Goal: Transaction & Acquisition: Purchase product/service

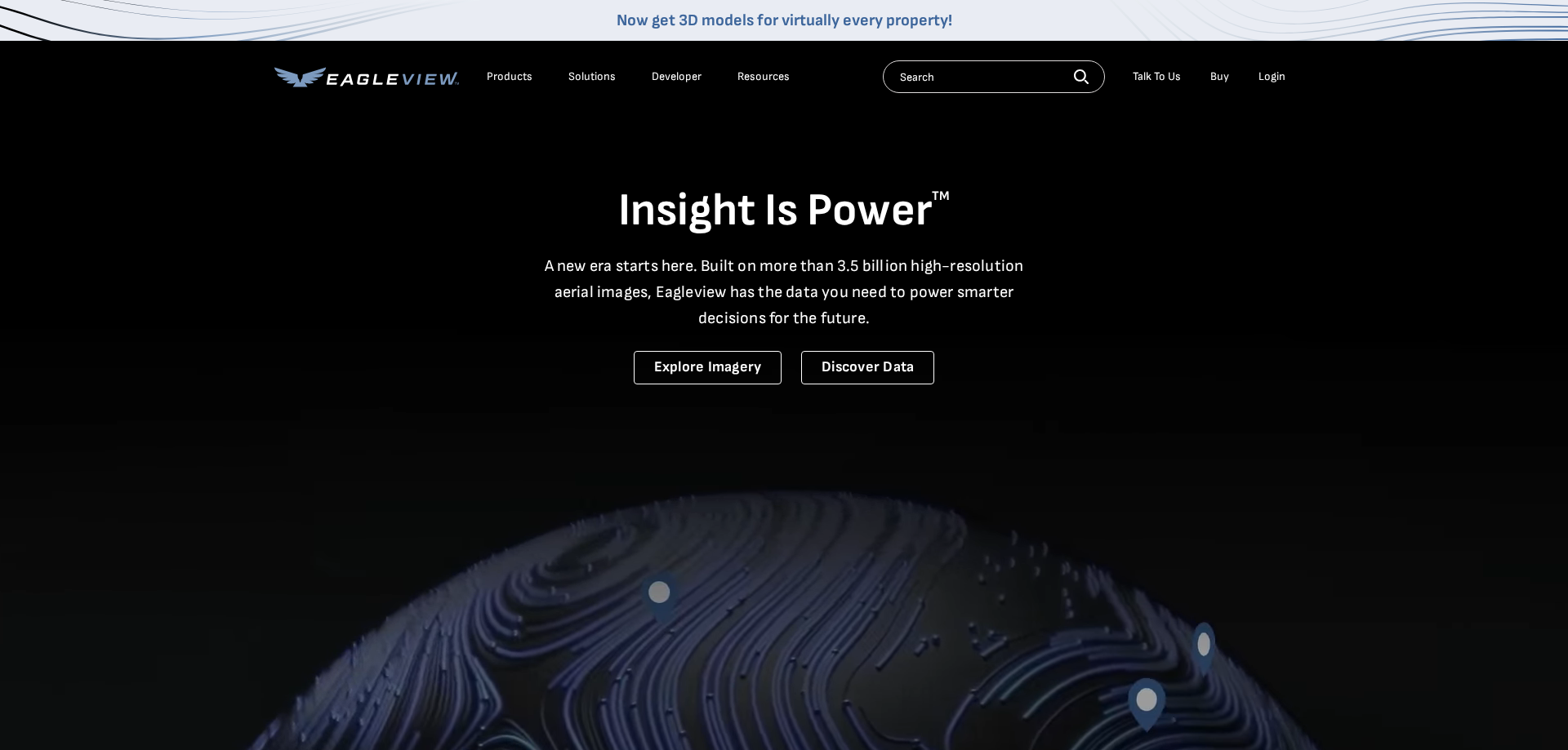
click at [1267, 78] on div "Login" at bounding box center [1272, 77] width 27 height 15
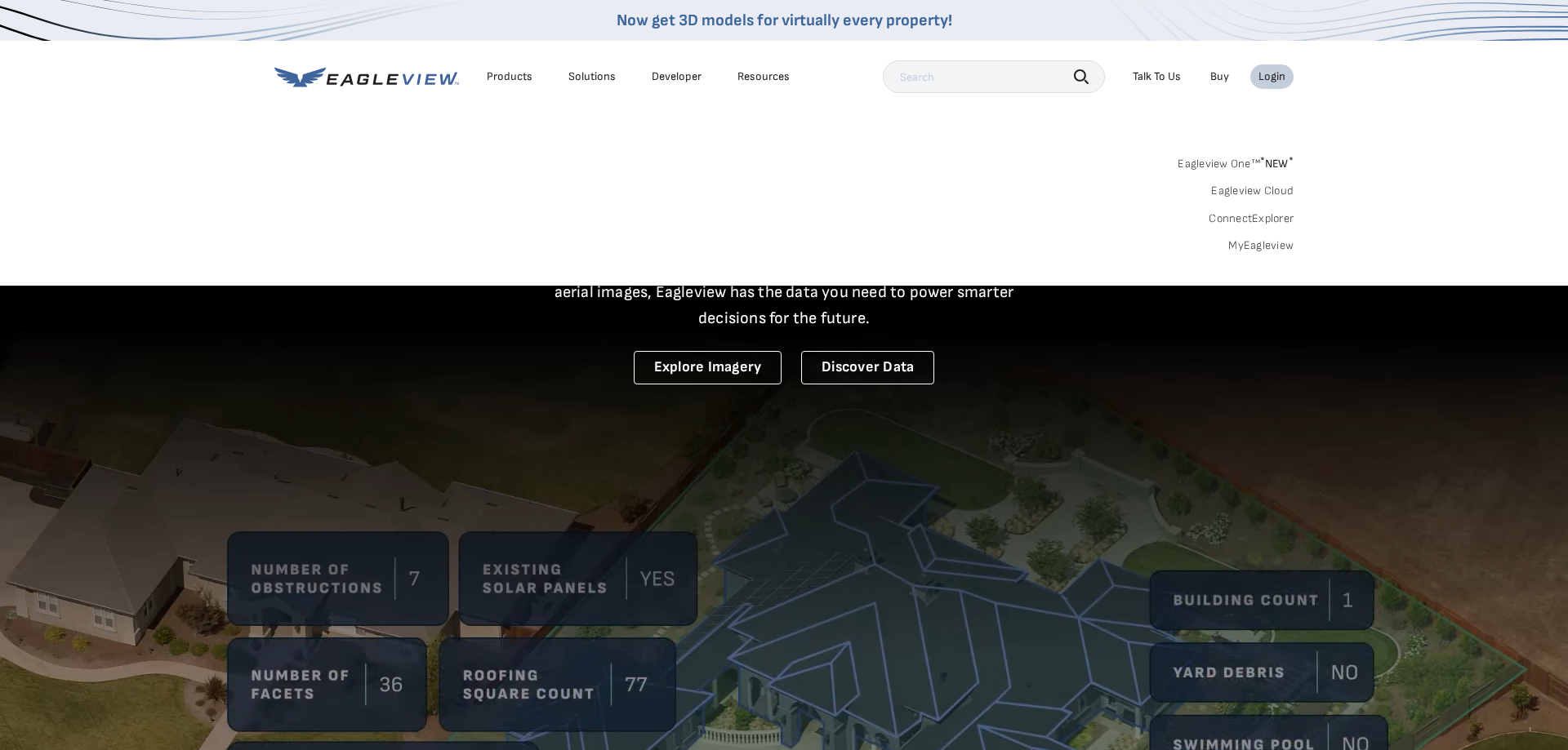
click at [1245, 240] on link "MyEagleview" at bounding box center [1261, 245] width 66 height 15
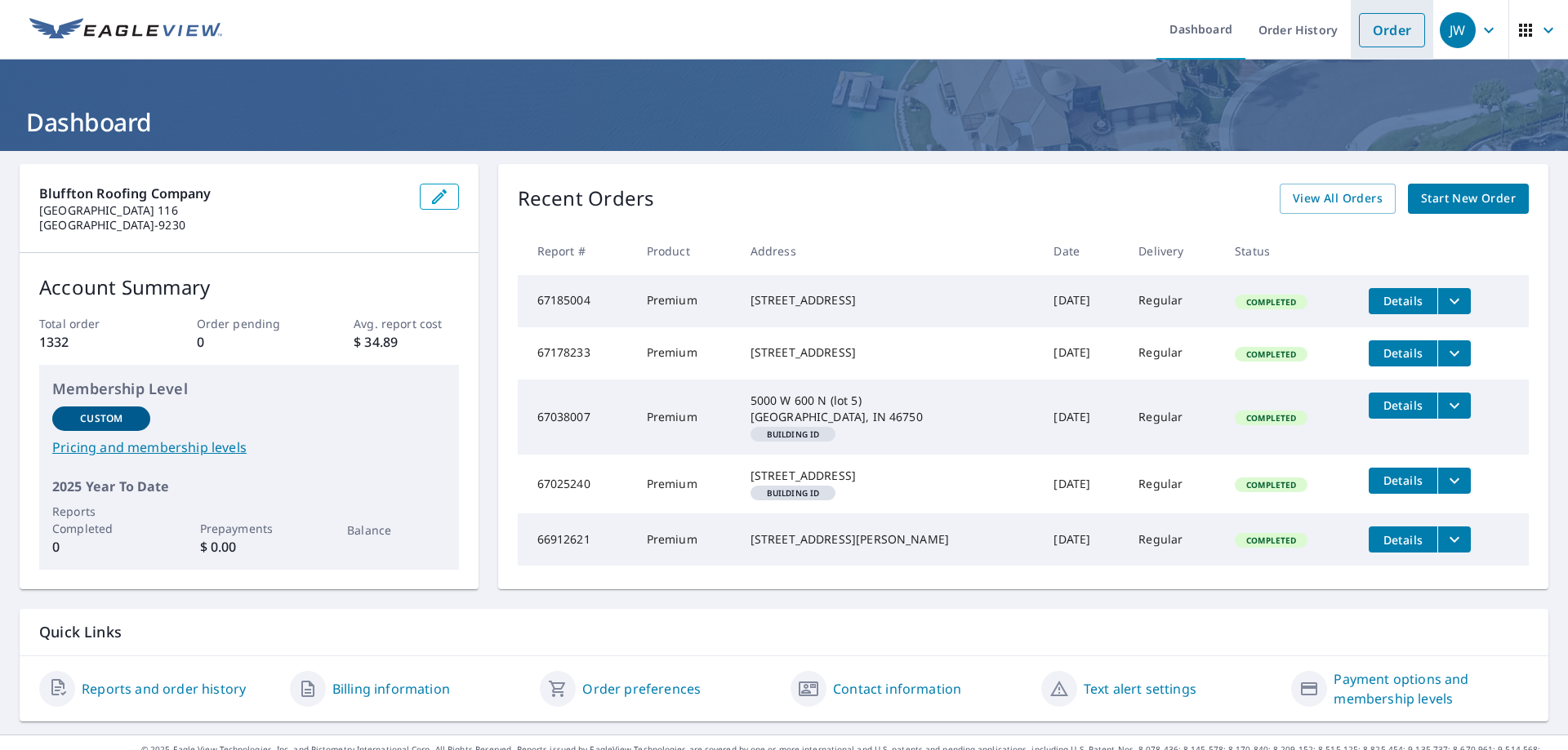
click at [1414, 27] on link "Order" at bounding box center [1391, 30] width 66 height 34
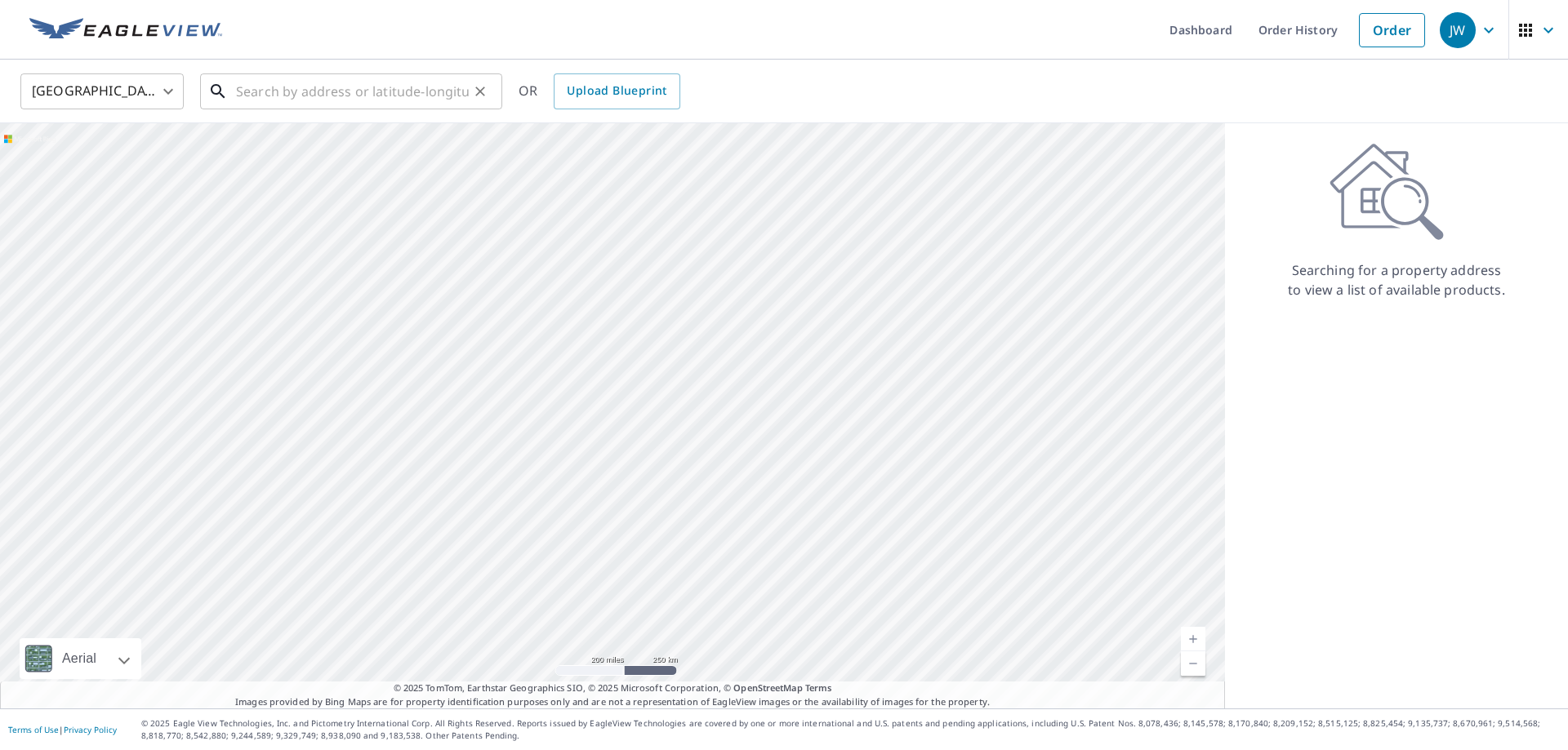
click at [311, 105] on input "text" at bounding box center [352, 92] width 233 height 46
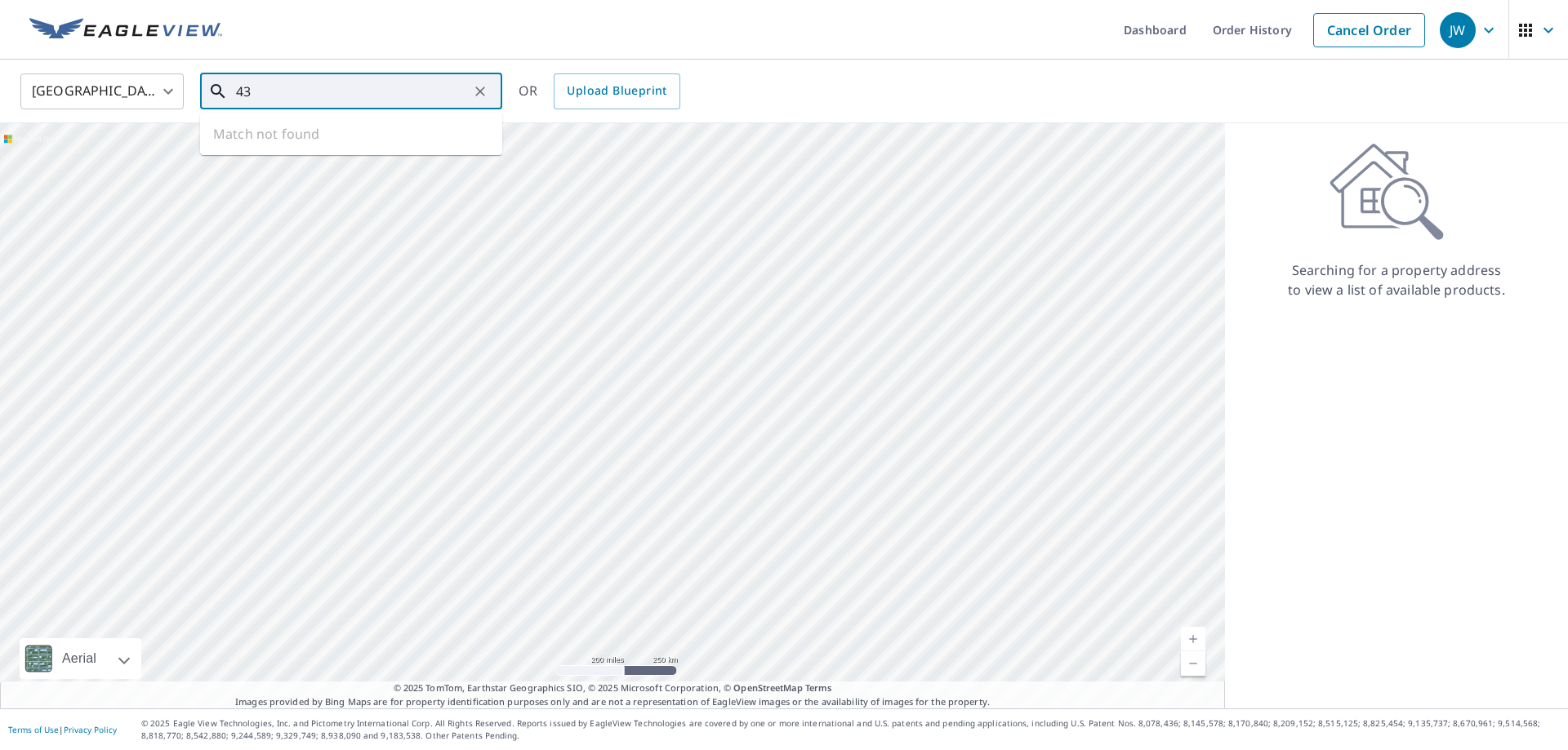
type input "4"
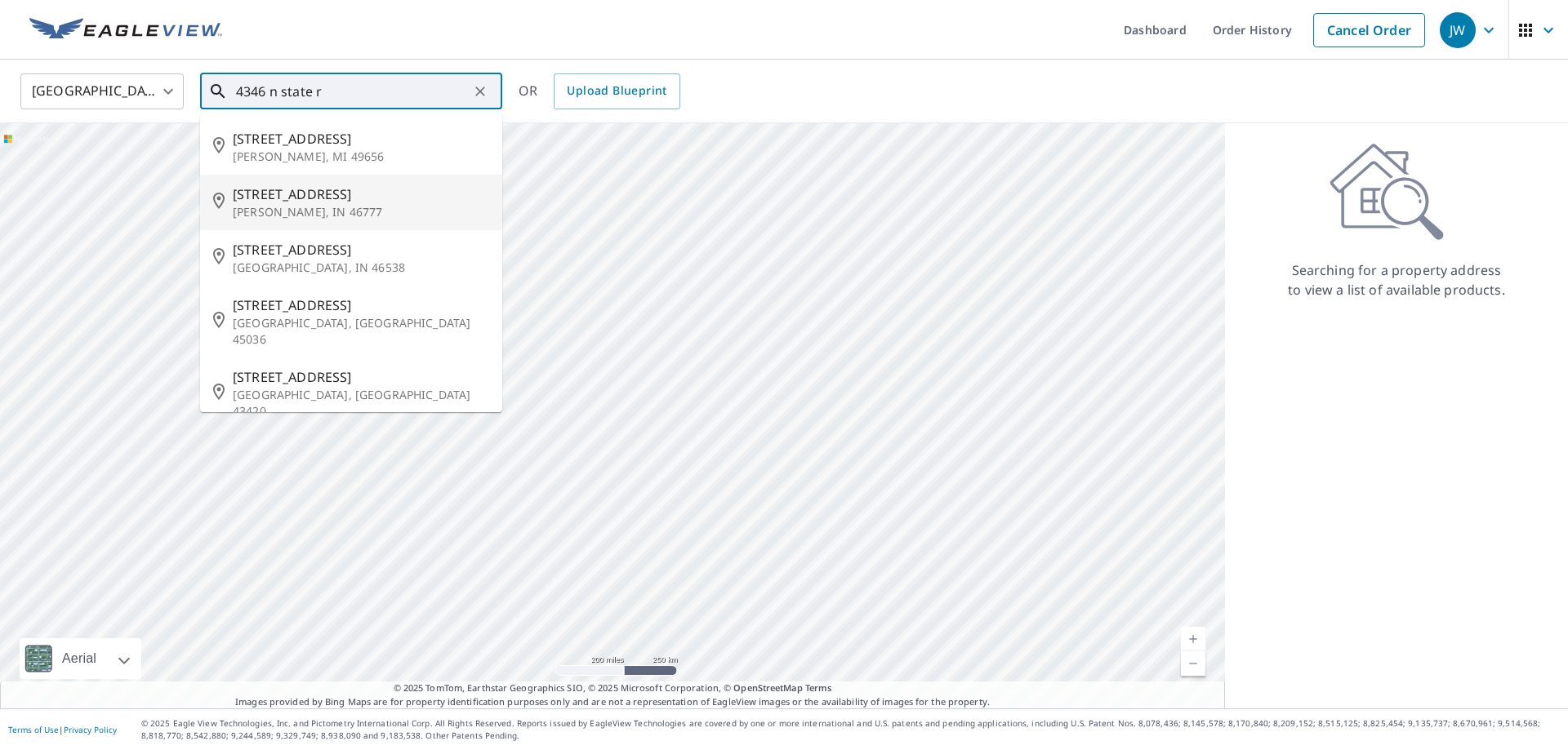
click at [300, 189] on span "4346 N State Road 1" at bounding box center [361, 194] width 256 height 20
type input "4346 N State Road 1 Ossian, IN 46777"
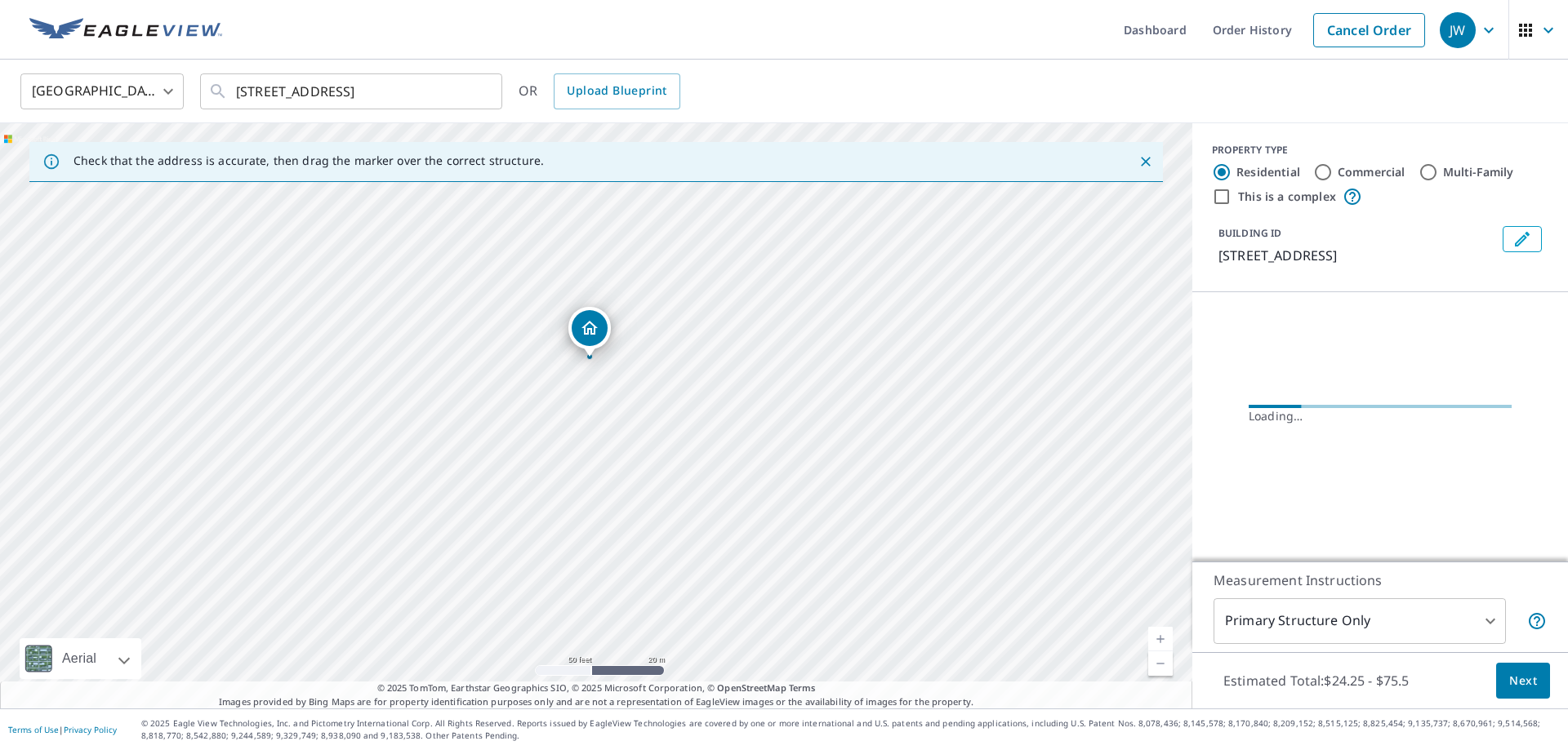
drag, startPoint x: 644, startPoint y: 411, endPoint x: 401, endPoint y: 391, distance: 243.8
click at [401, 391] on div "4346 N State Road 1 Ossian, IN 46777" at bounding box center [596, 415] width 1192 height 585
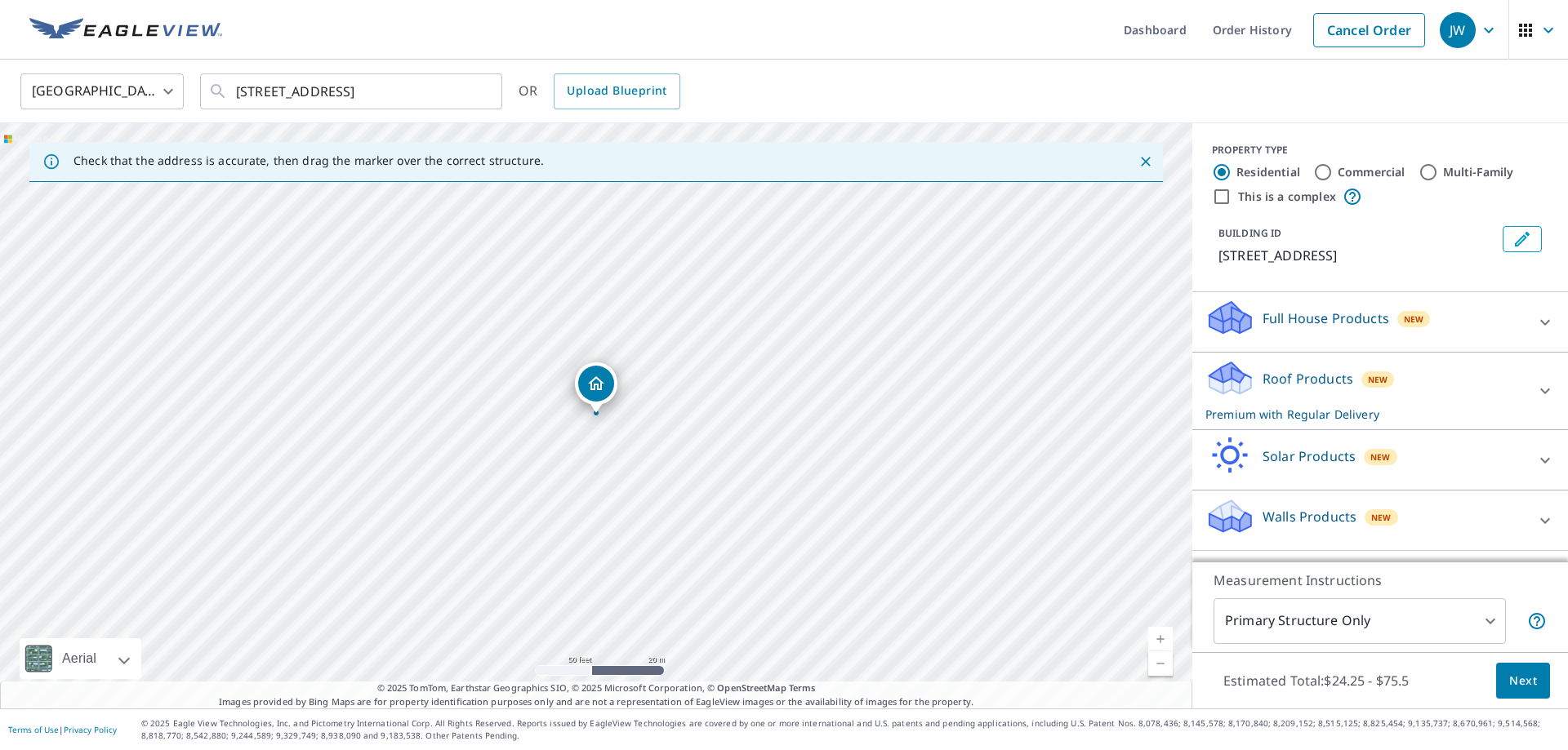
click at [1451, 629] on body "JW JW Dashboard Order History Cancel Order JW United States US ​ 4346 N State R…" at bounding box center [784, 375] width 1568 height 750
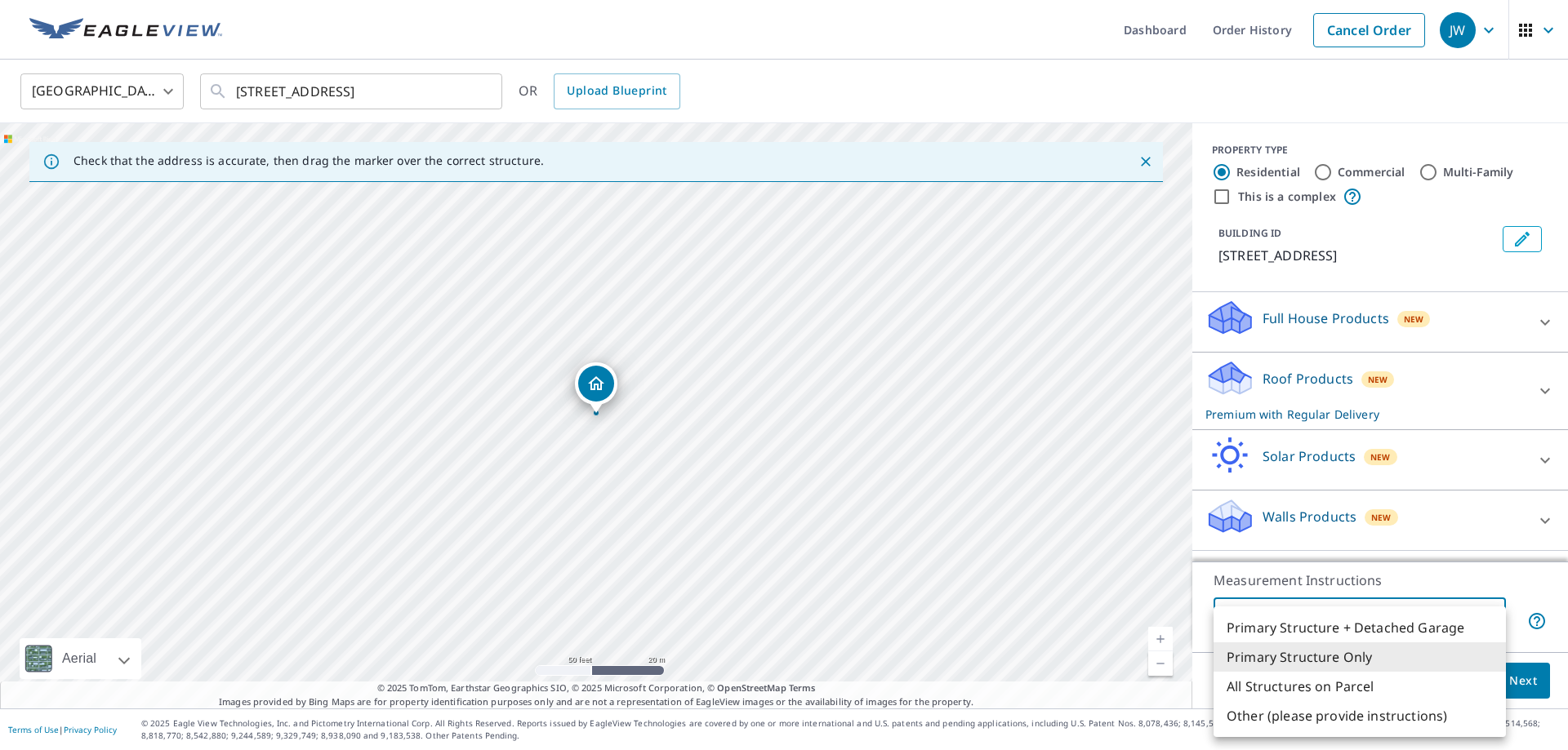
click at [1369, 656] on li "Primary Structure Only" at bounding box center [1359, 657] width 292 height 30
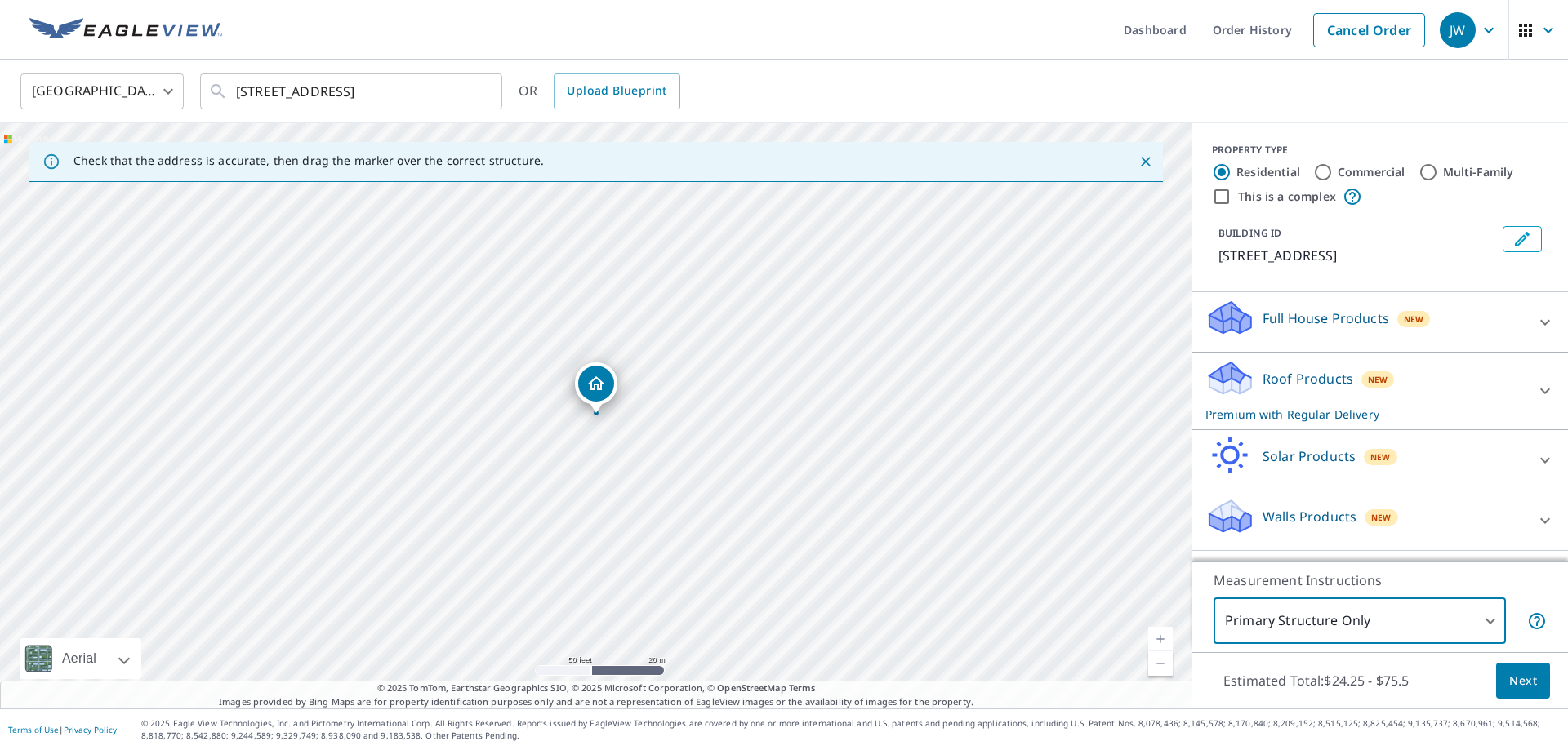
click at [1522, 681] on span "Next" at bounding box center [1523, 681] width 28 height 21
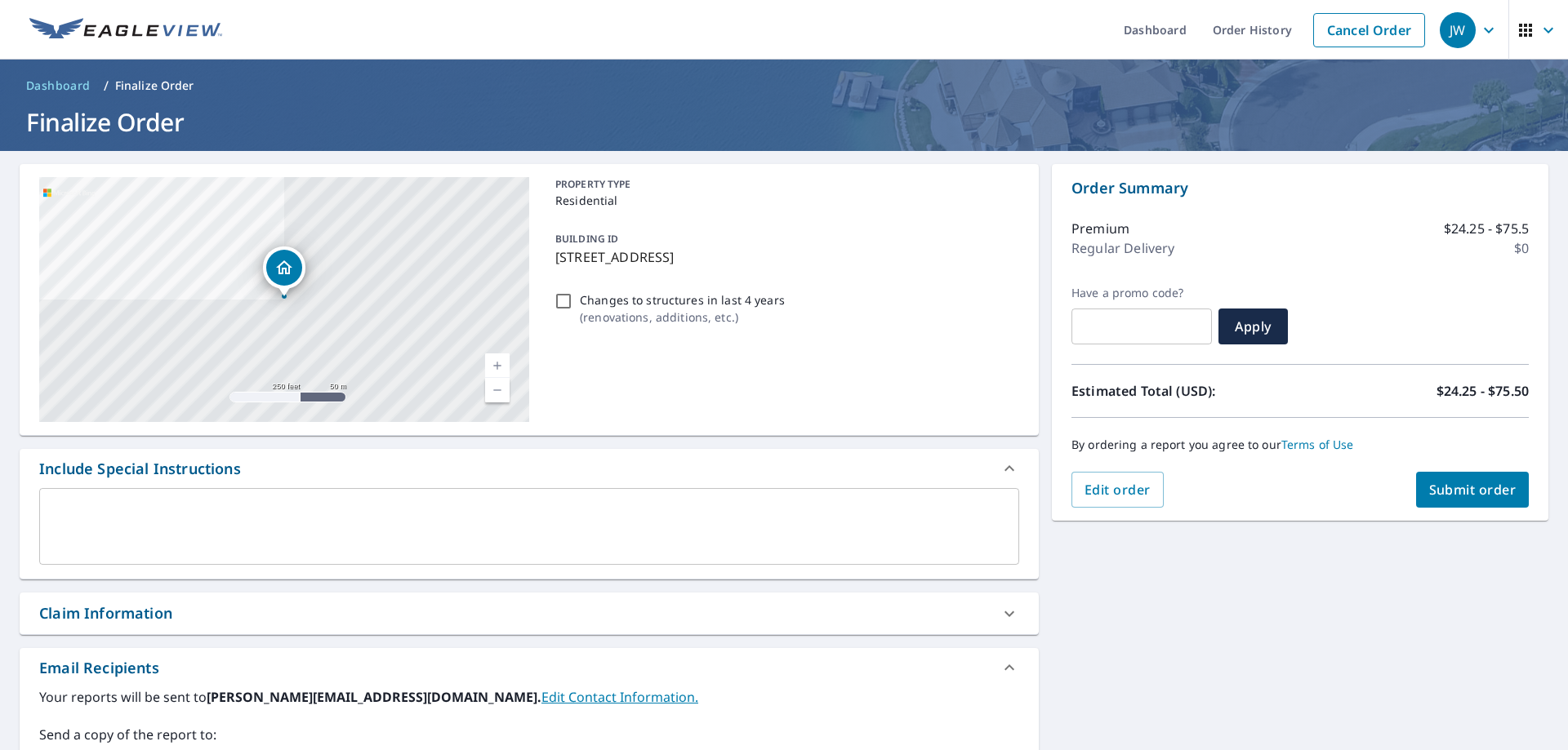
click at [115, 614] on div "Claim Information" at bounding box center [106, 613] width 133 height 22
checkbox input "true"
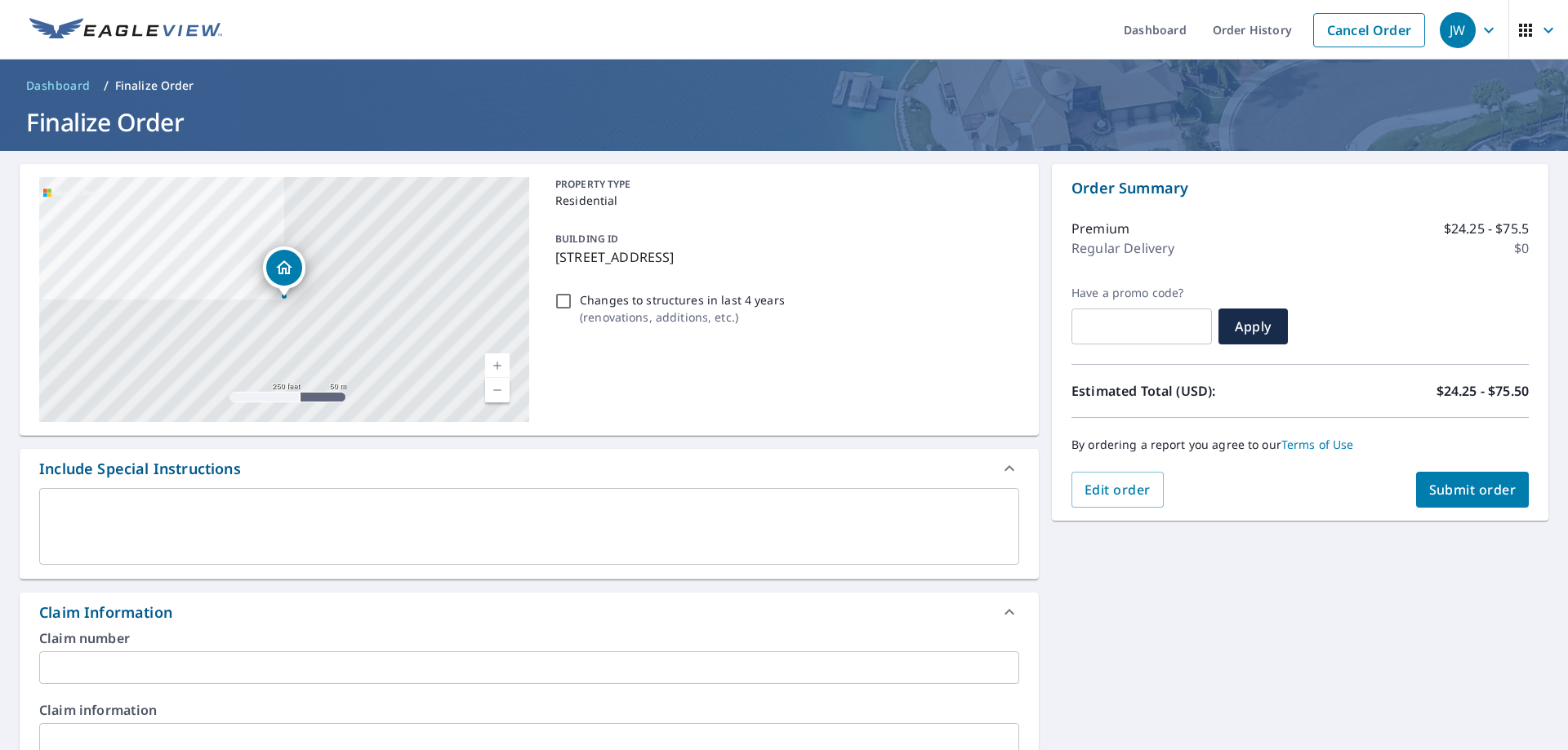
click at [104, 734] on input "text" at bounding box center [530, 739] width 980 height 33
type input "S"
checkbox input "true"
type input "St"
checkbox input "true"
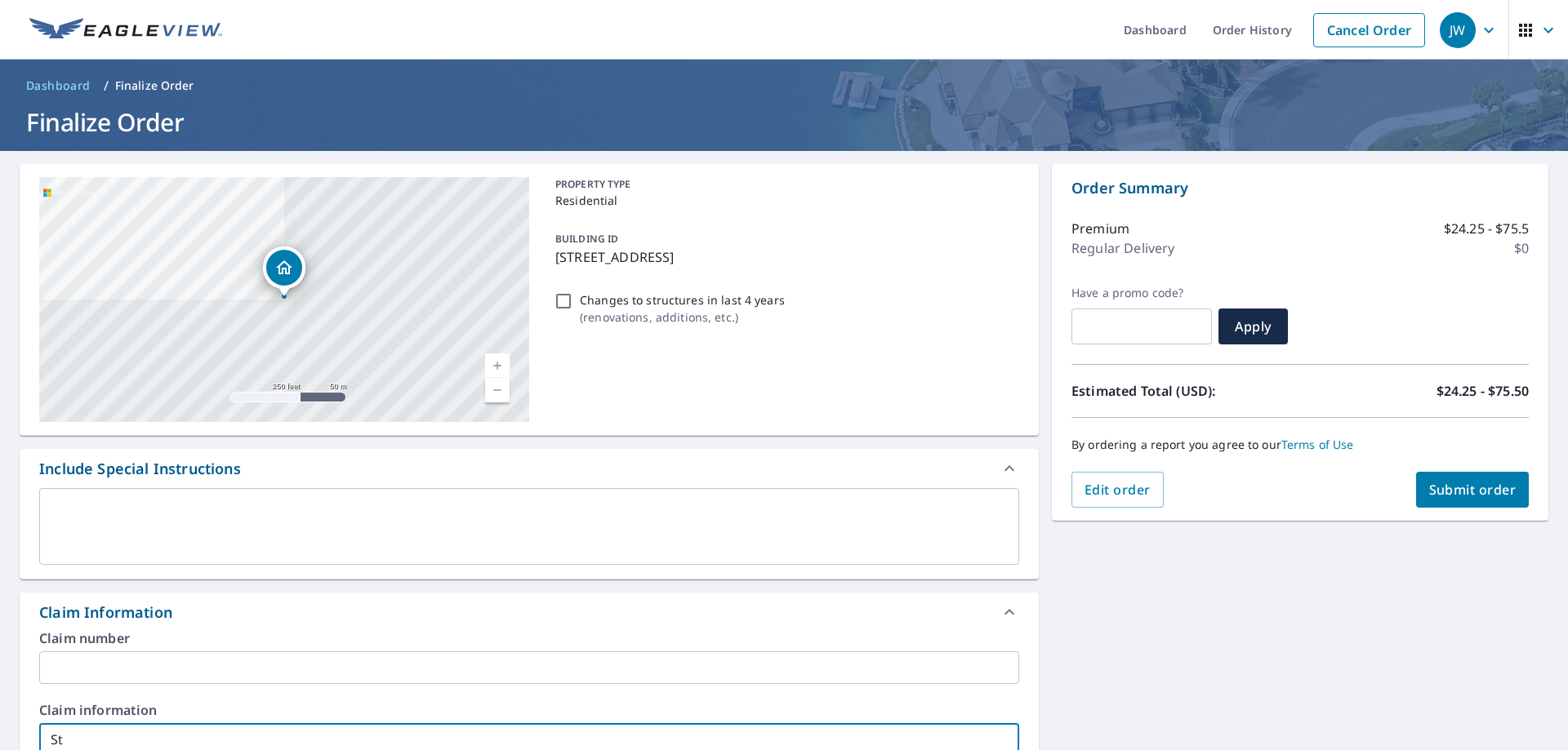
type input "Sta"
checkbox input "true"
type input "Star"
checkbox input "true"
type input "Starr"
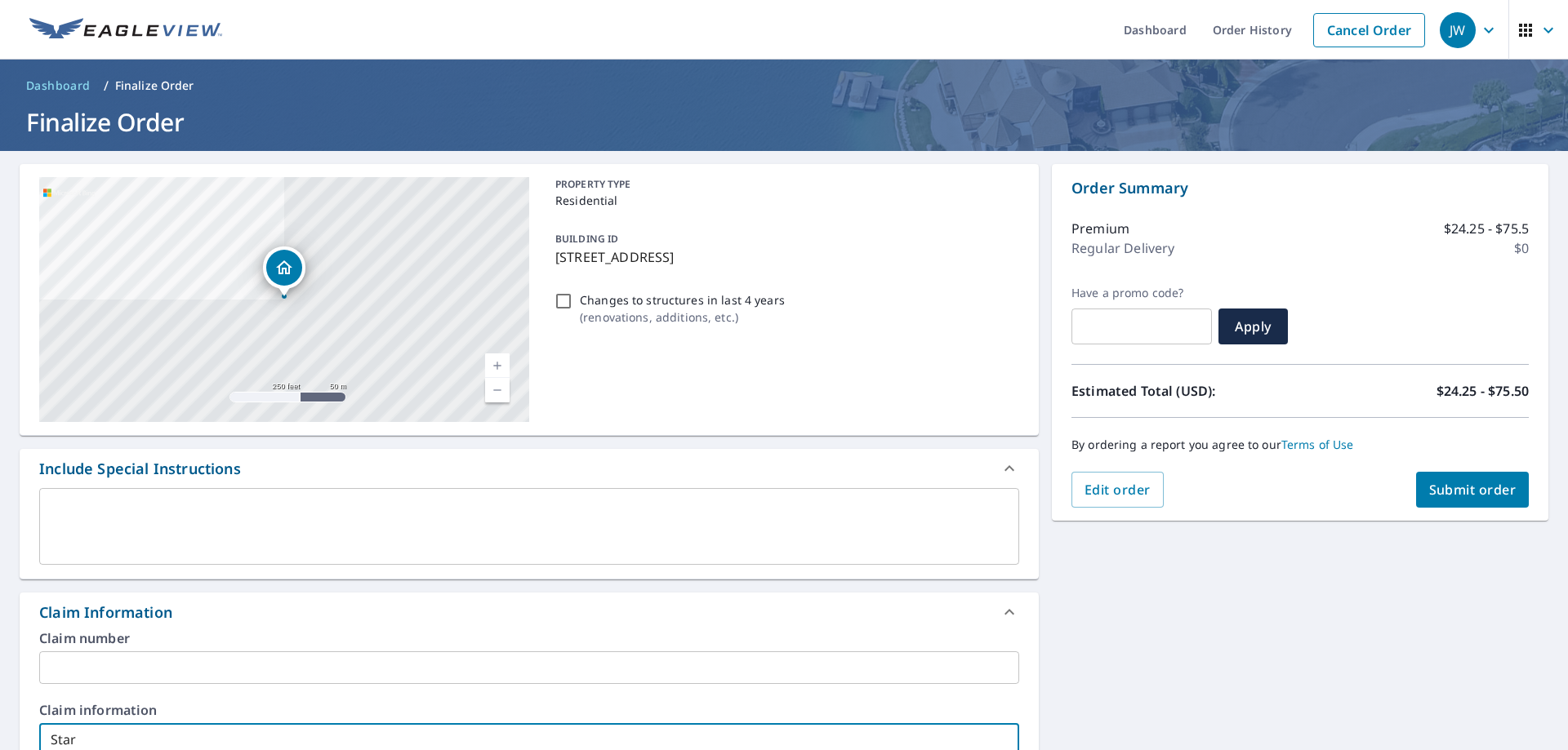
checkbox input "true"
type input "Starr,"
checkbox input "true"
type input "Starr,"
checkbox input "true"
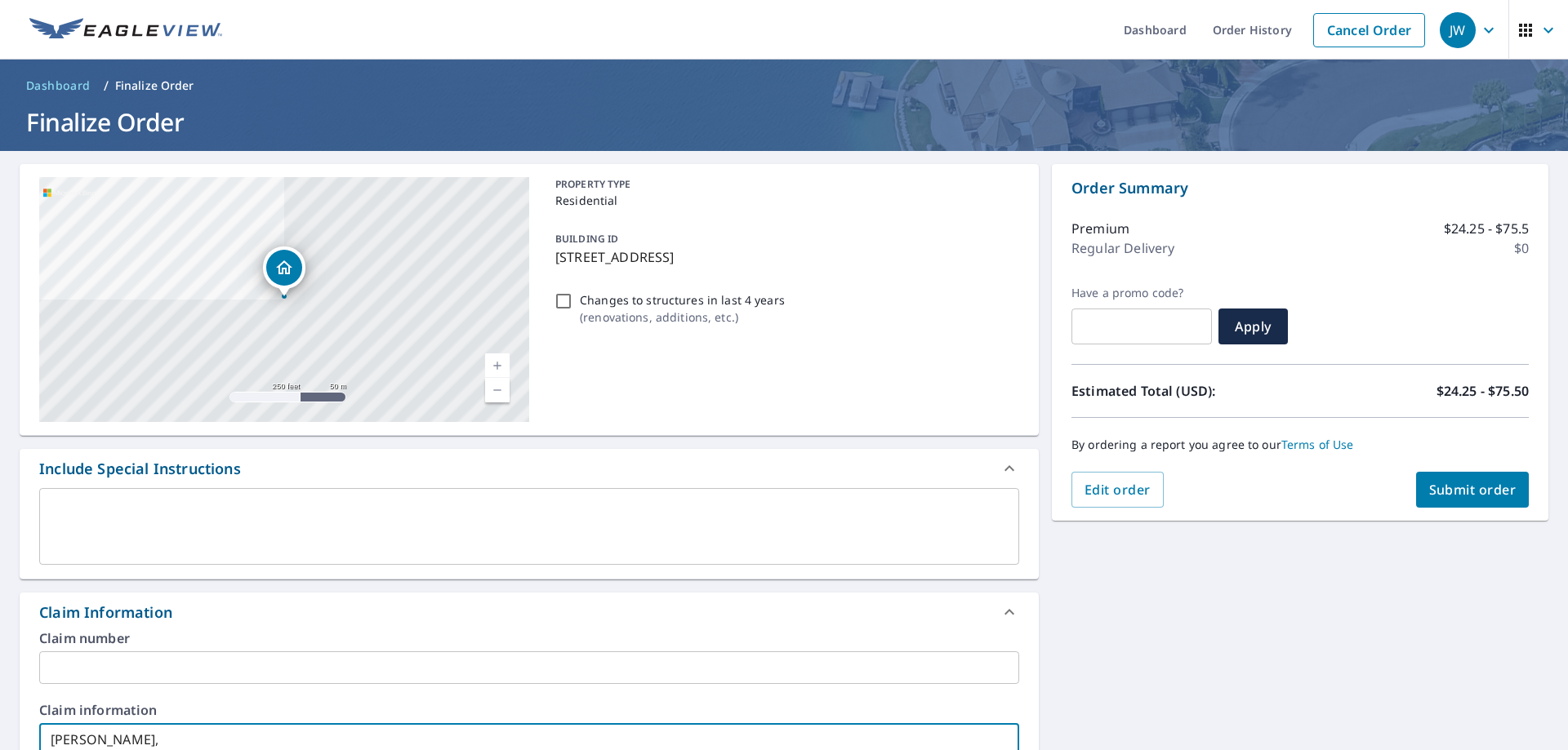
type input "Starr, G"
checkbox input "true"
type input "Starr, Gr"
checkbox input "true"
type input "Starr, Gre"
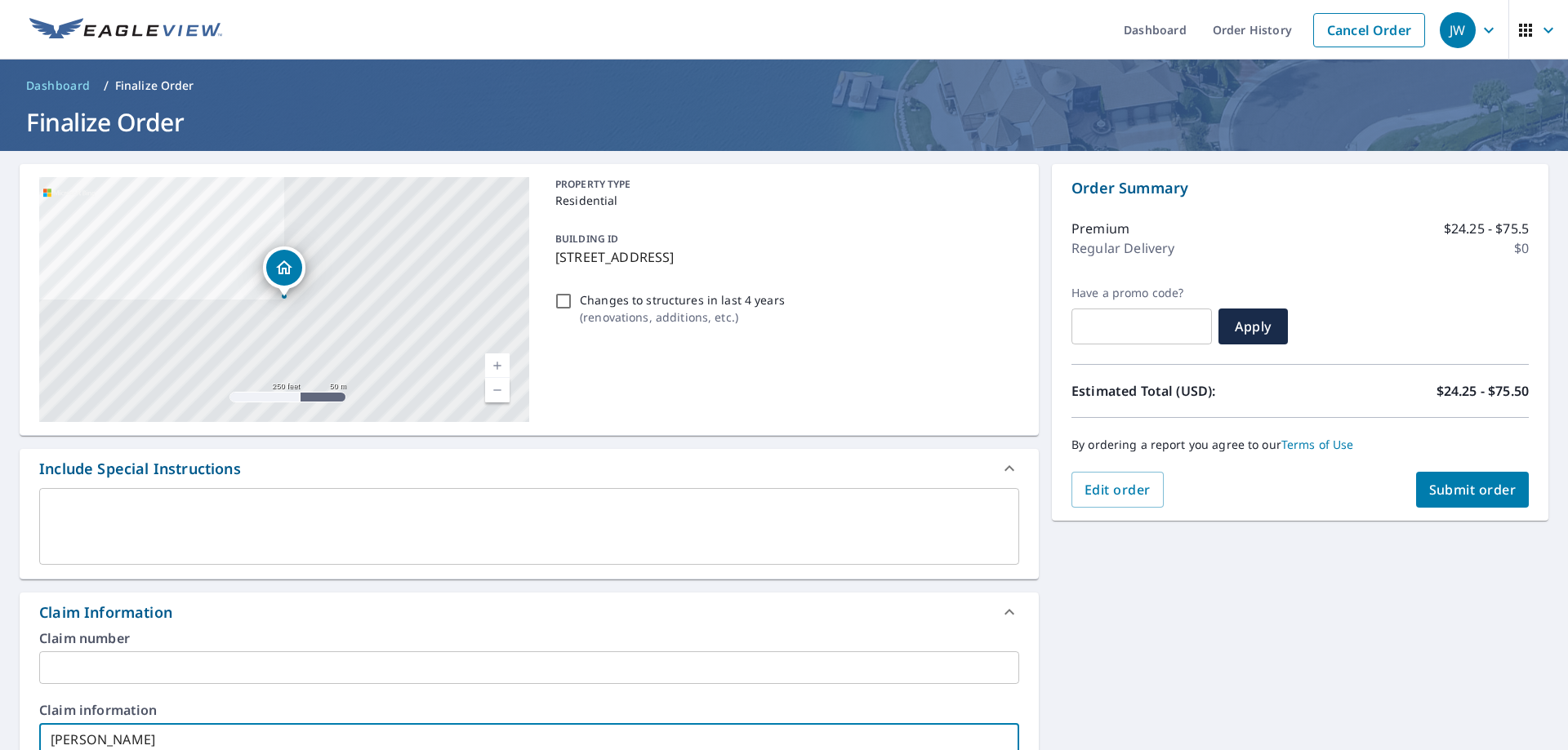
checkbox input "true"
type input "Starr, Greg"
checkbox input "true"
type input "Starr, Greg"
checkbox input "true"
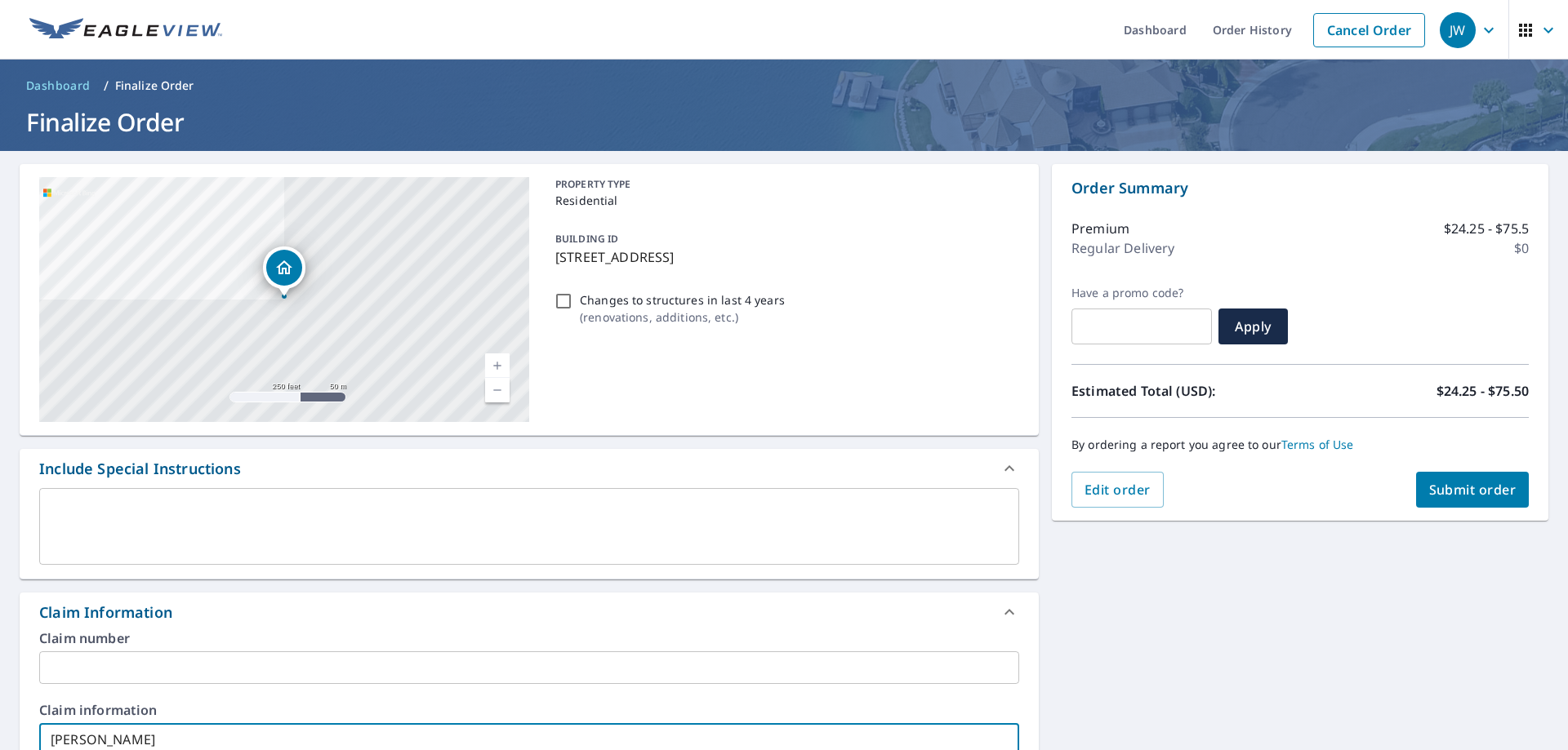
type input "Starr, Greg &"
checkbox input "true"
type input "Starr, Greg &"
checkbox input "true"
type input "Starr, Greg & B"
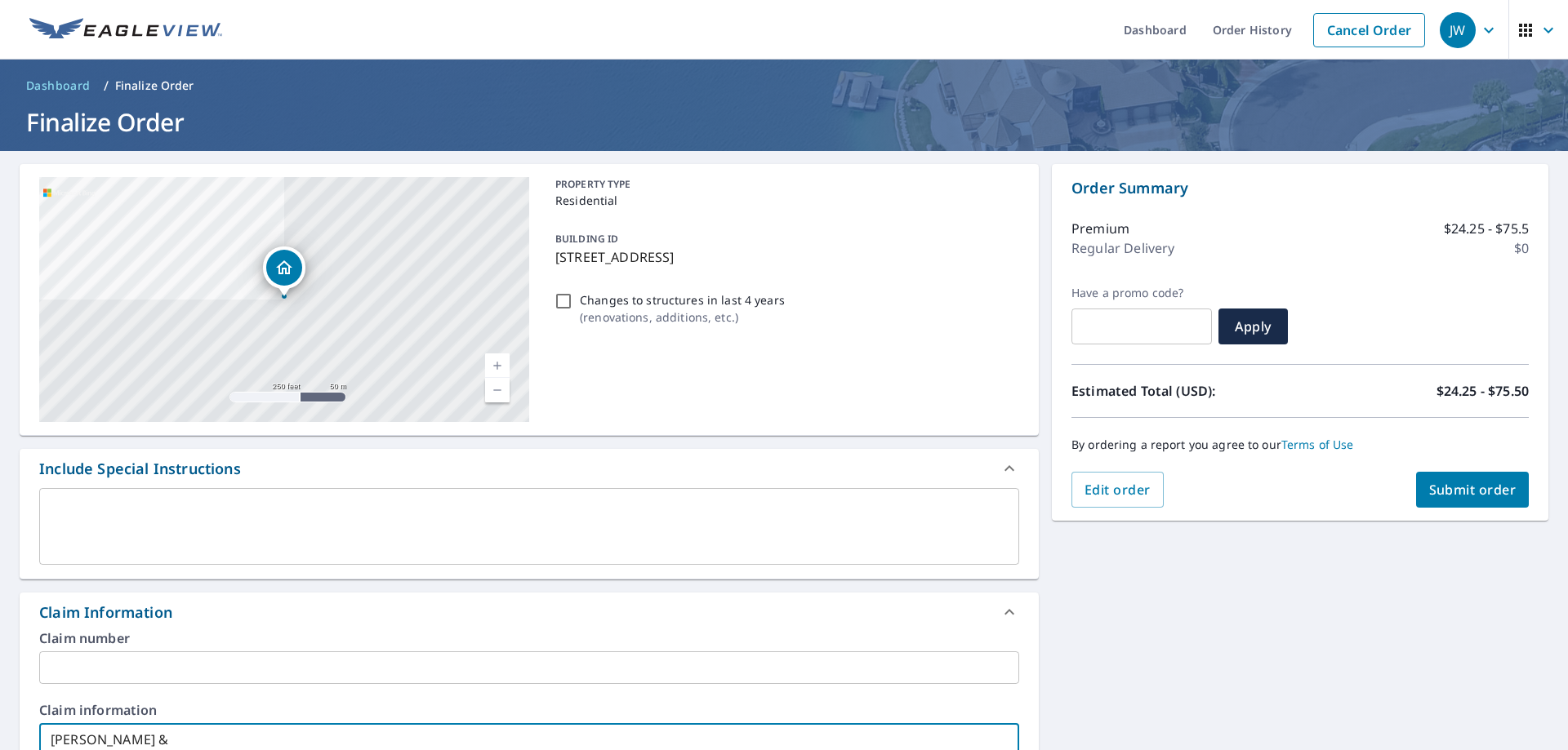
checkbox input "true"
type input "Starr, Greg & Be"
checkbox input "true"
type input "Starr, Greg & Bec"
checkbox input "true"
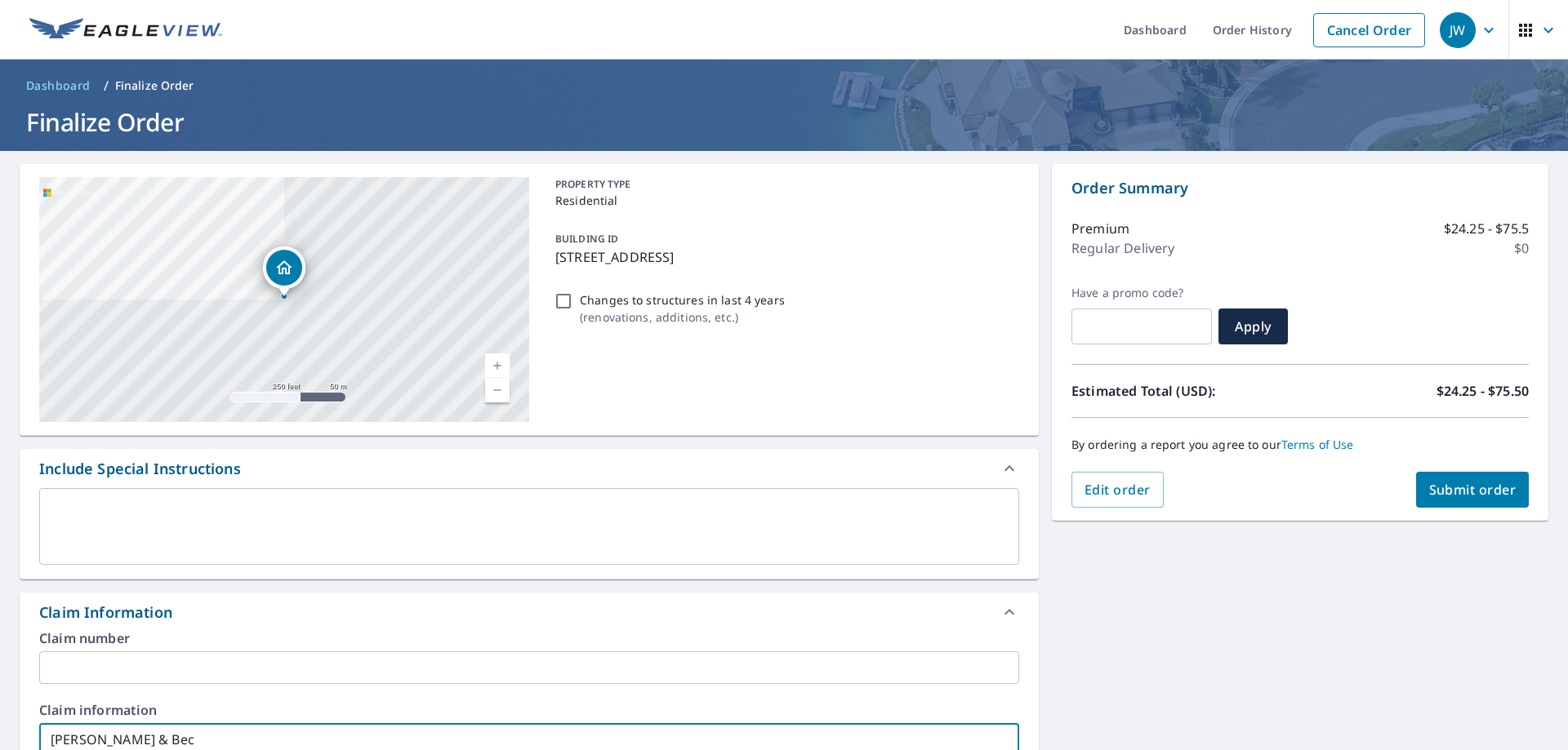
type input "Starr, Greg & Beck"
checkbox input "true"
type input "Starr, Greg & Becky"
checkbox input "true"
type input "Starr, Greg & Becky"
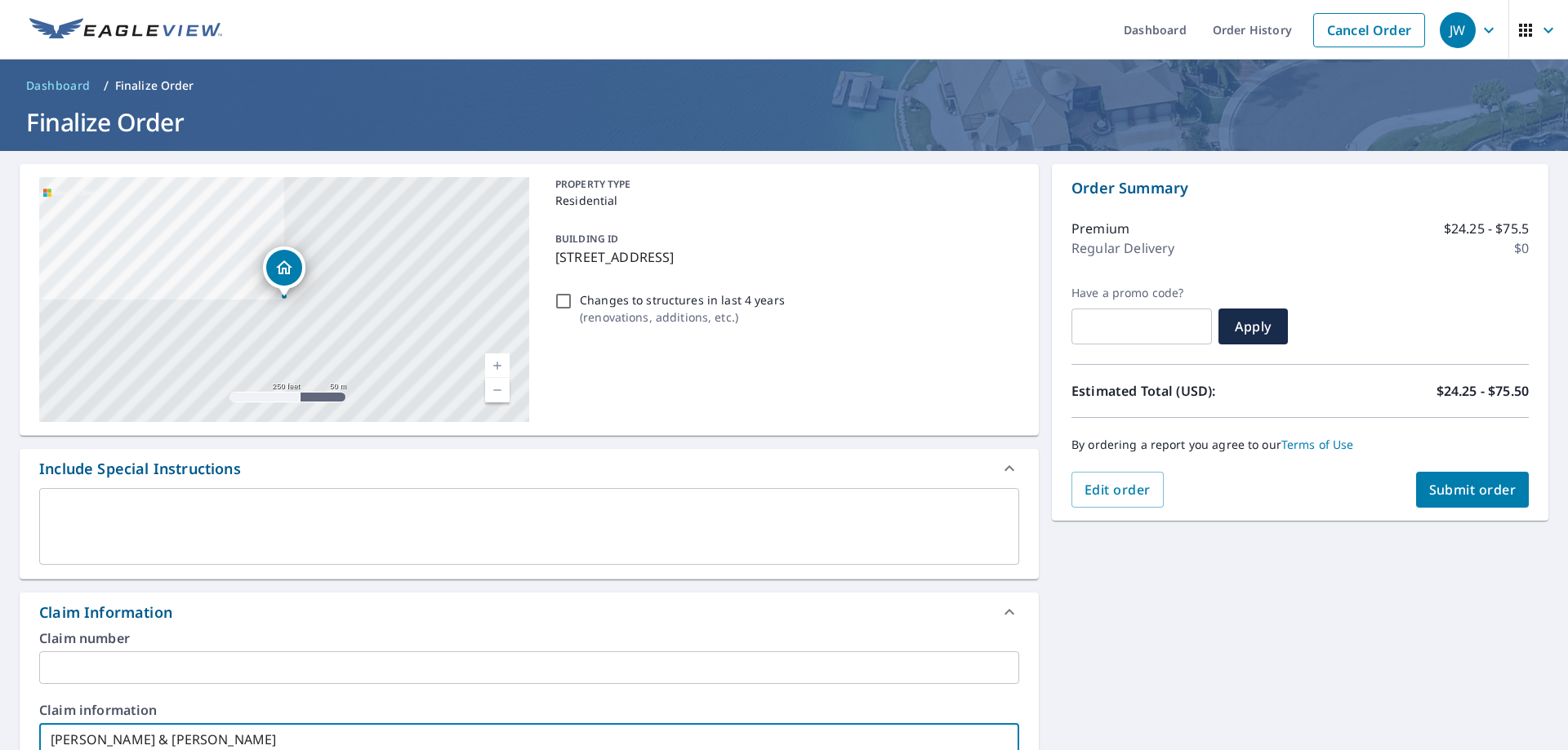
click at [1453, 487] on span "Submit order" at bounding box center [1473, 490] width 87 height 18
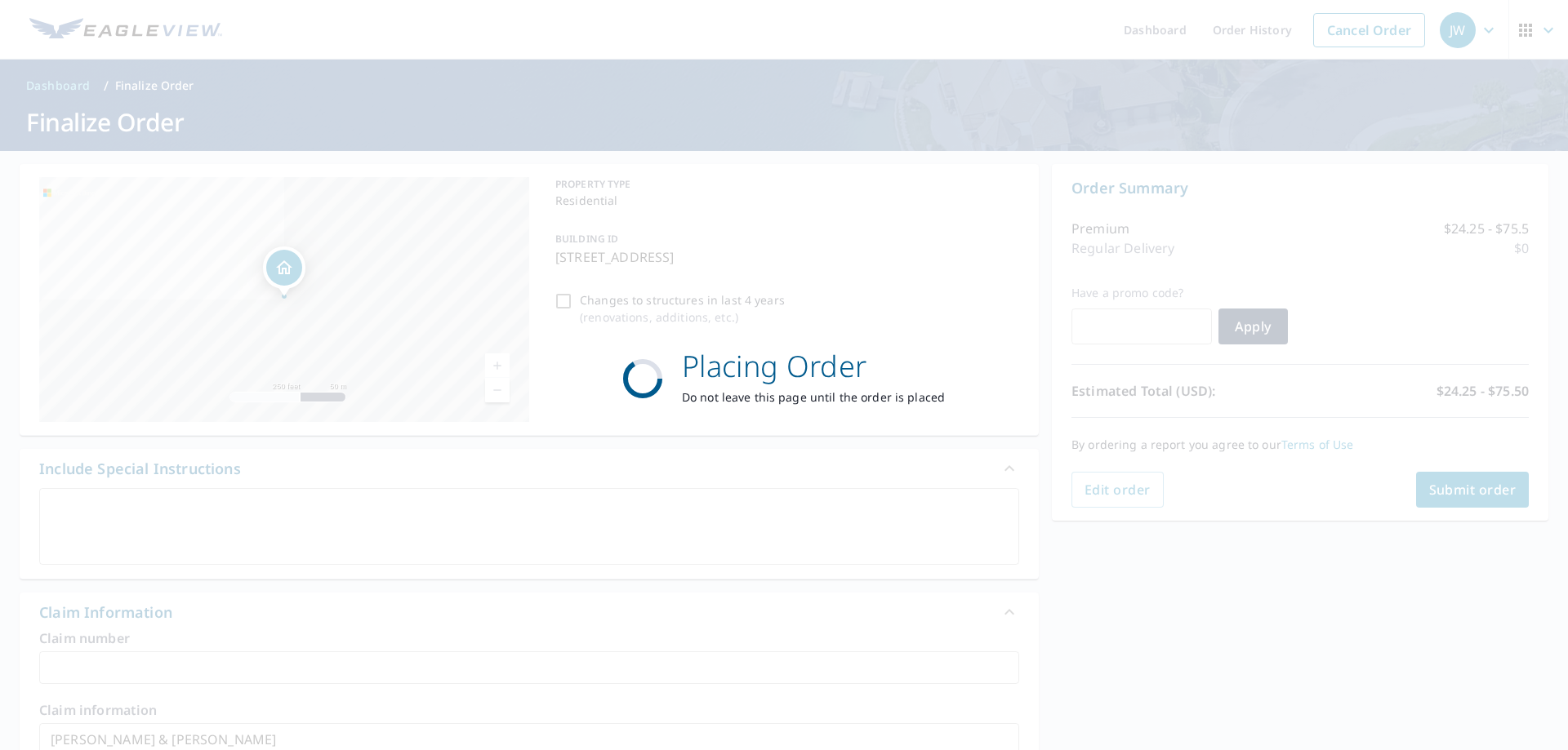
checkbox input "true"
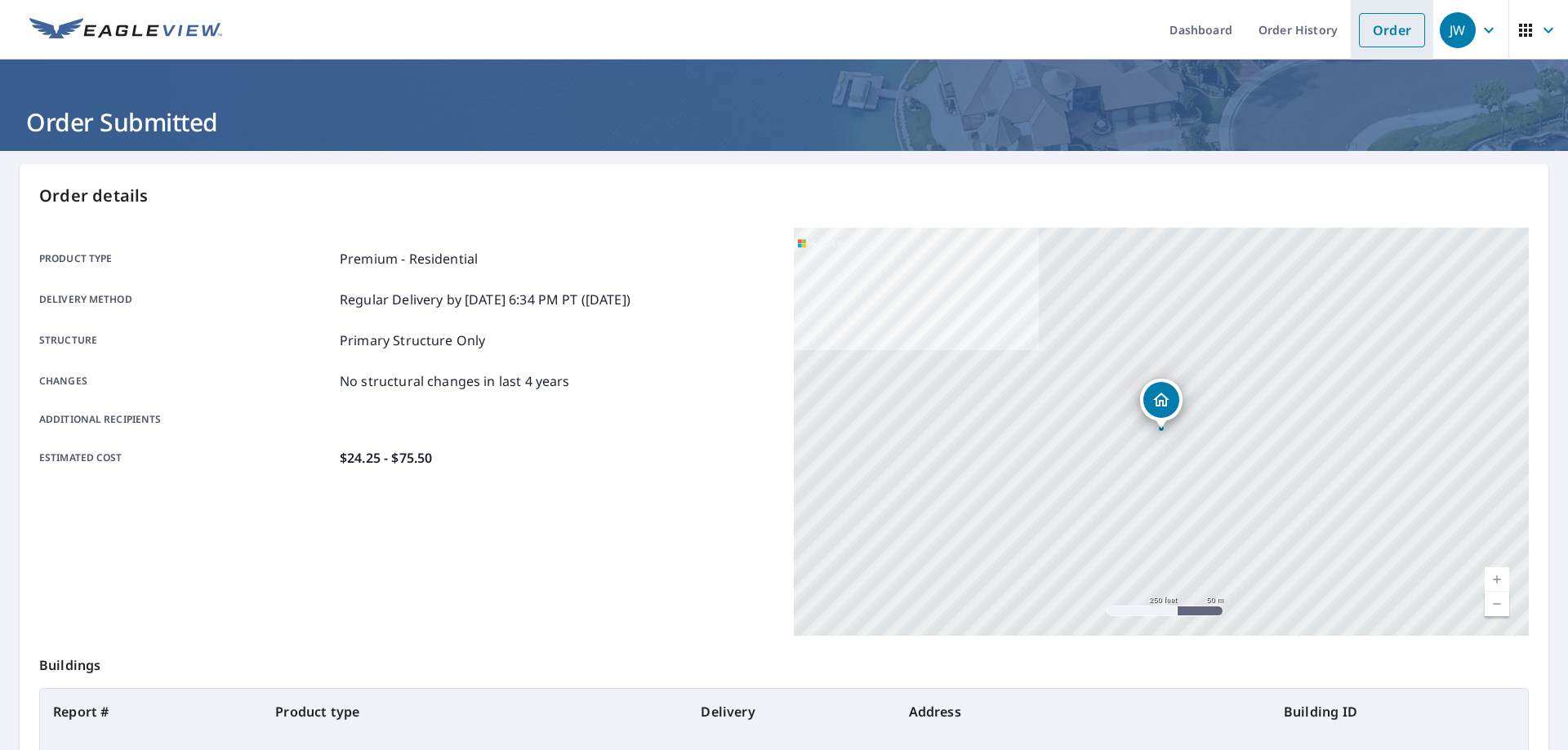
click at [1383, 24] on link "Order" at bounding box center [1391, 30] width 66 height 34
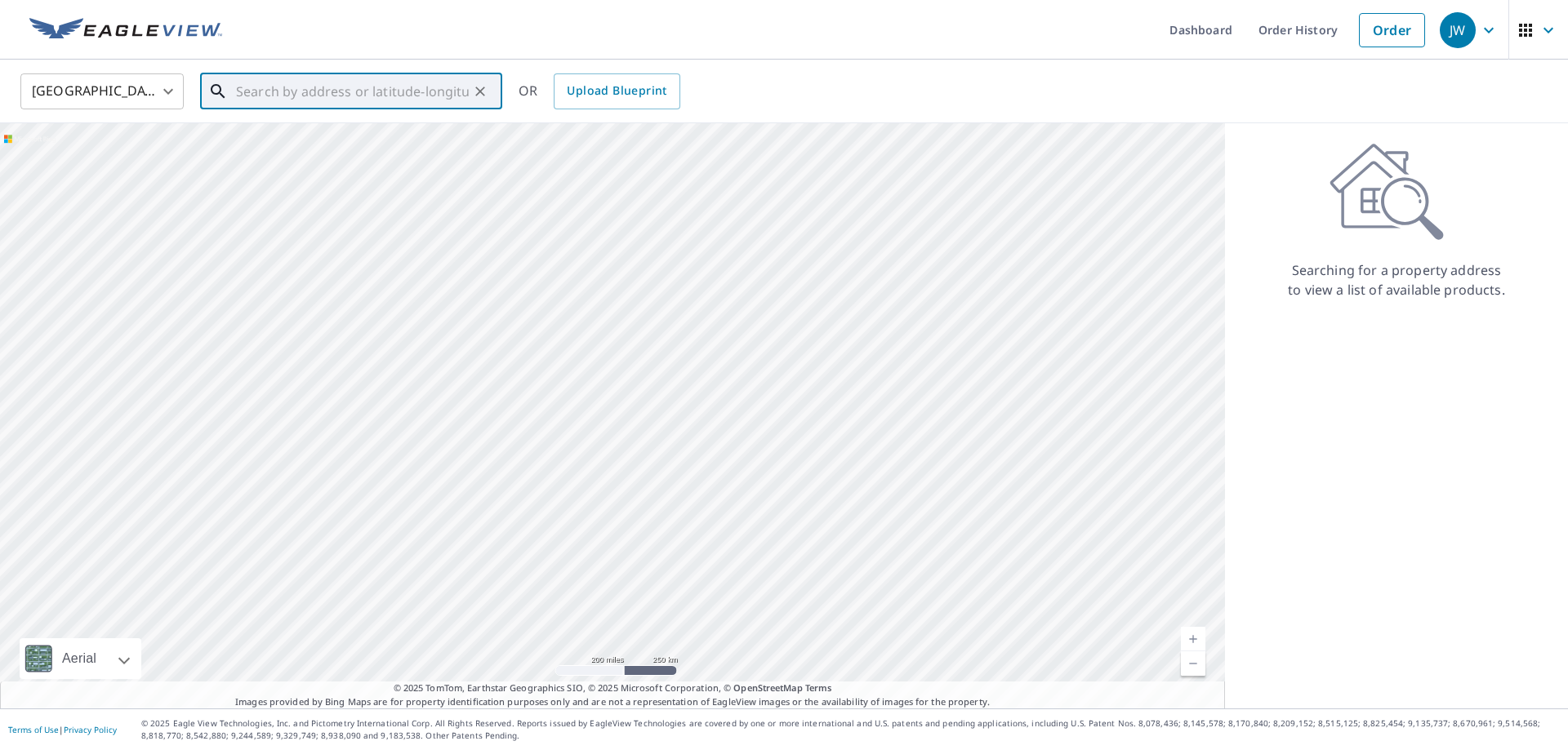
click at [452, 96] on input "text" at bounding box center [352, 92] width 233 height 46
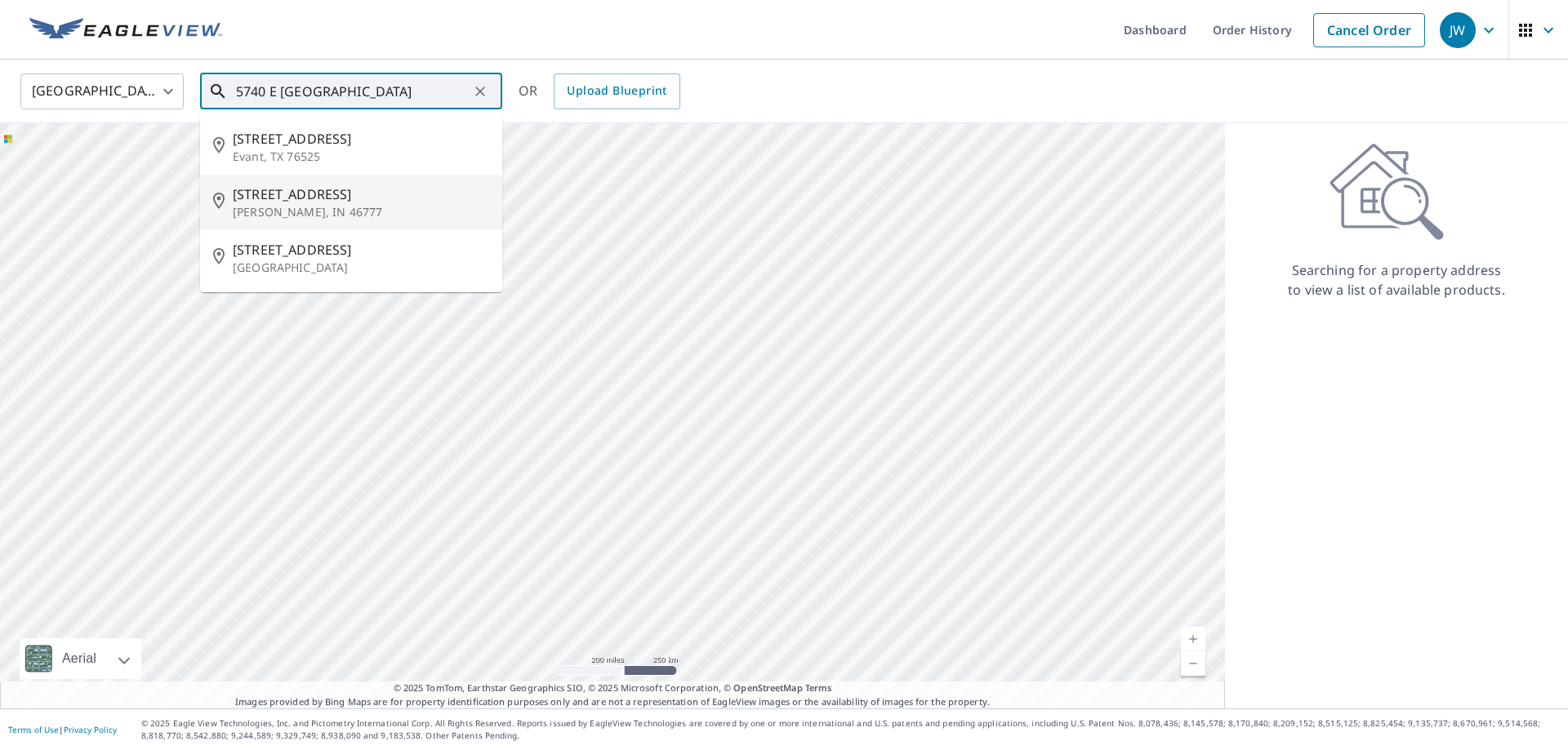
click at [394, 202] on span "5740 E Us Highway 224" at bounding box center [361, 194] width 256 height 20
type input "5740 E Us Highway 224 Ossian, IN 46777"
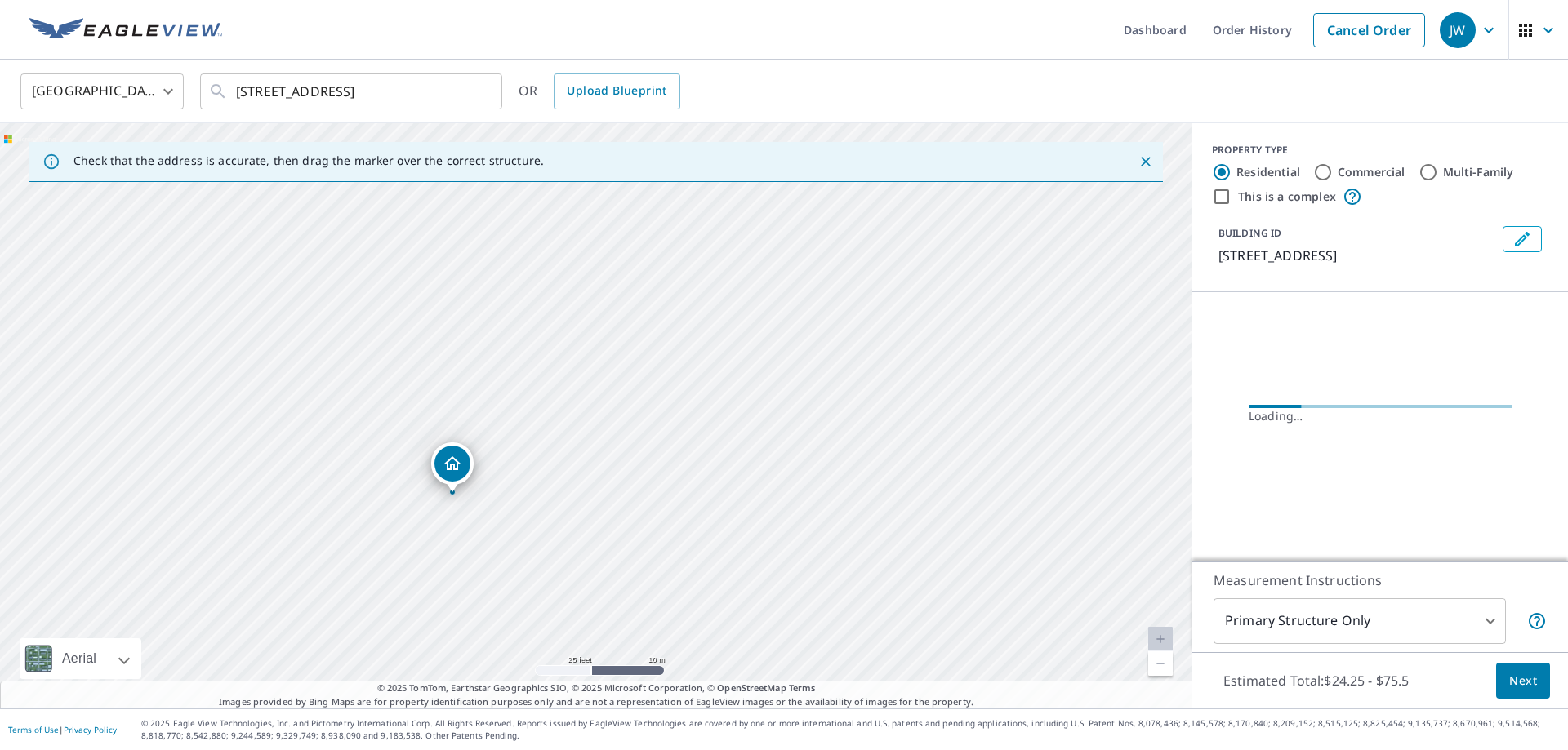
drag, startPoint x: 392, startPoint y: 412, endPoint x: 558, endPoint y: 391, distance: 167.3
click at [558, 391] on div "5740 E Us Highway 224 Ossian, IN 46777" at bounding box center [596, 415] width 1192 height 585
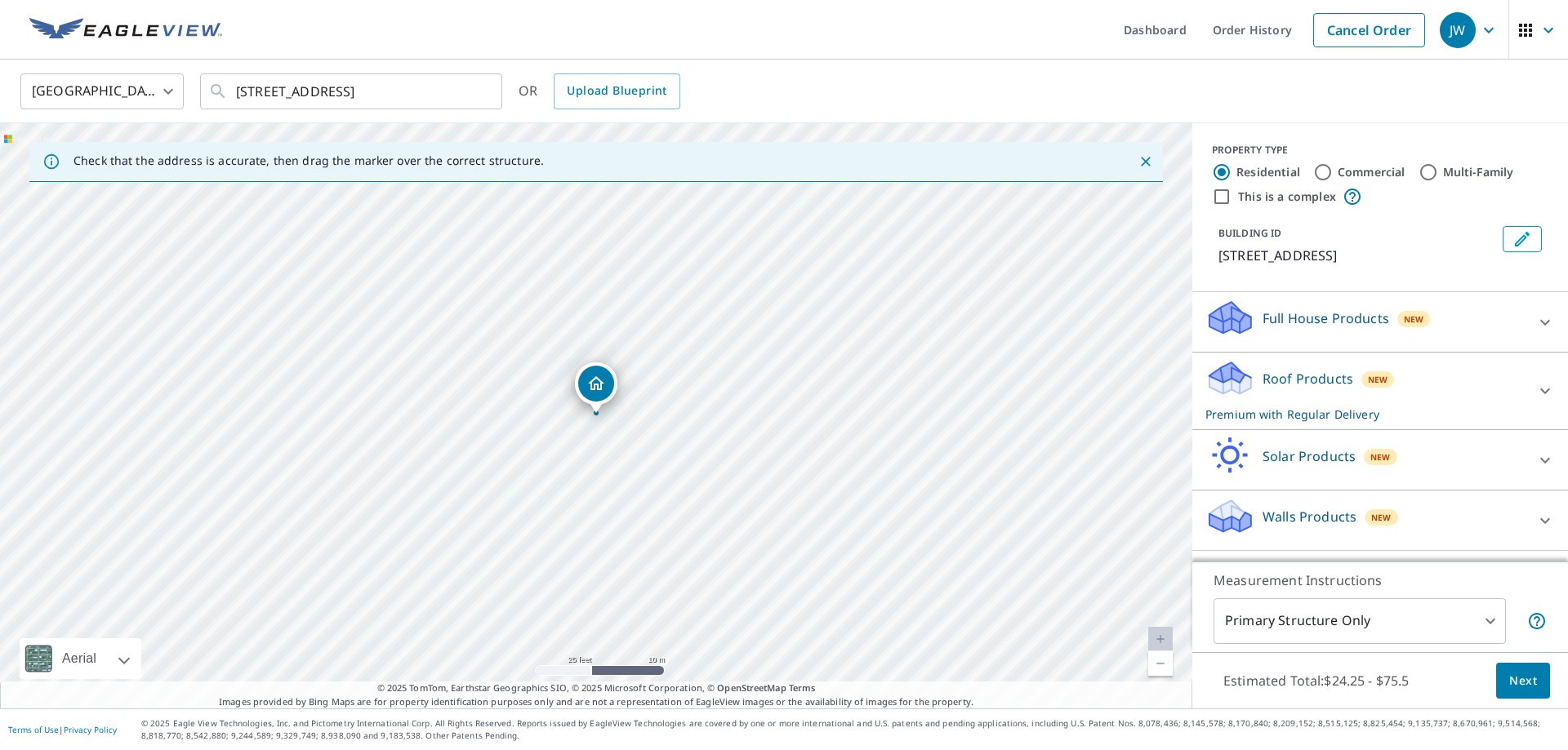
click at [1514, 670] on button "Next" at bounding box center [1523, 681] width 54 height 37
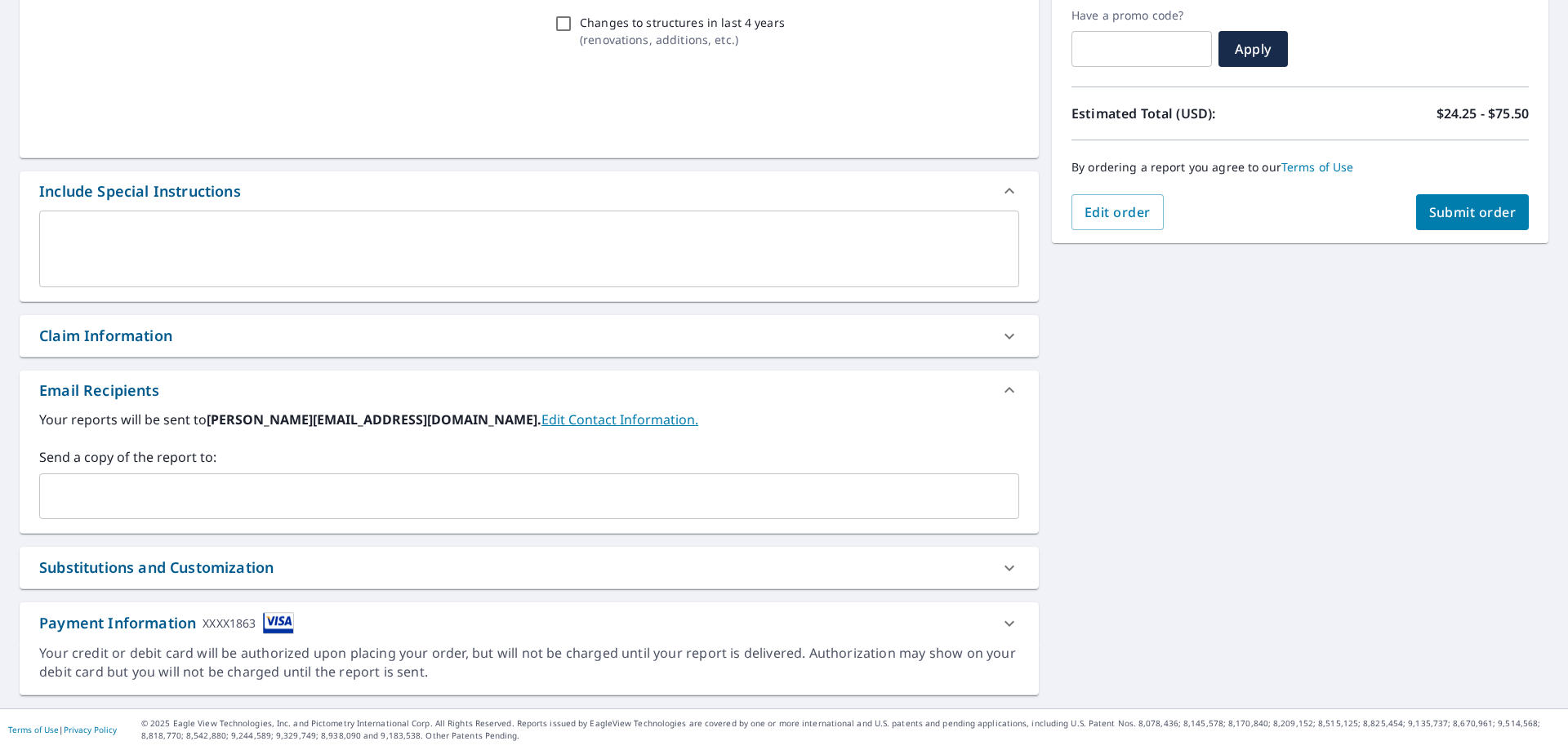
scroll to position [277, 0]
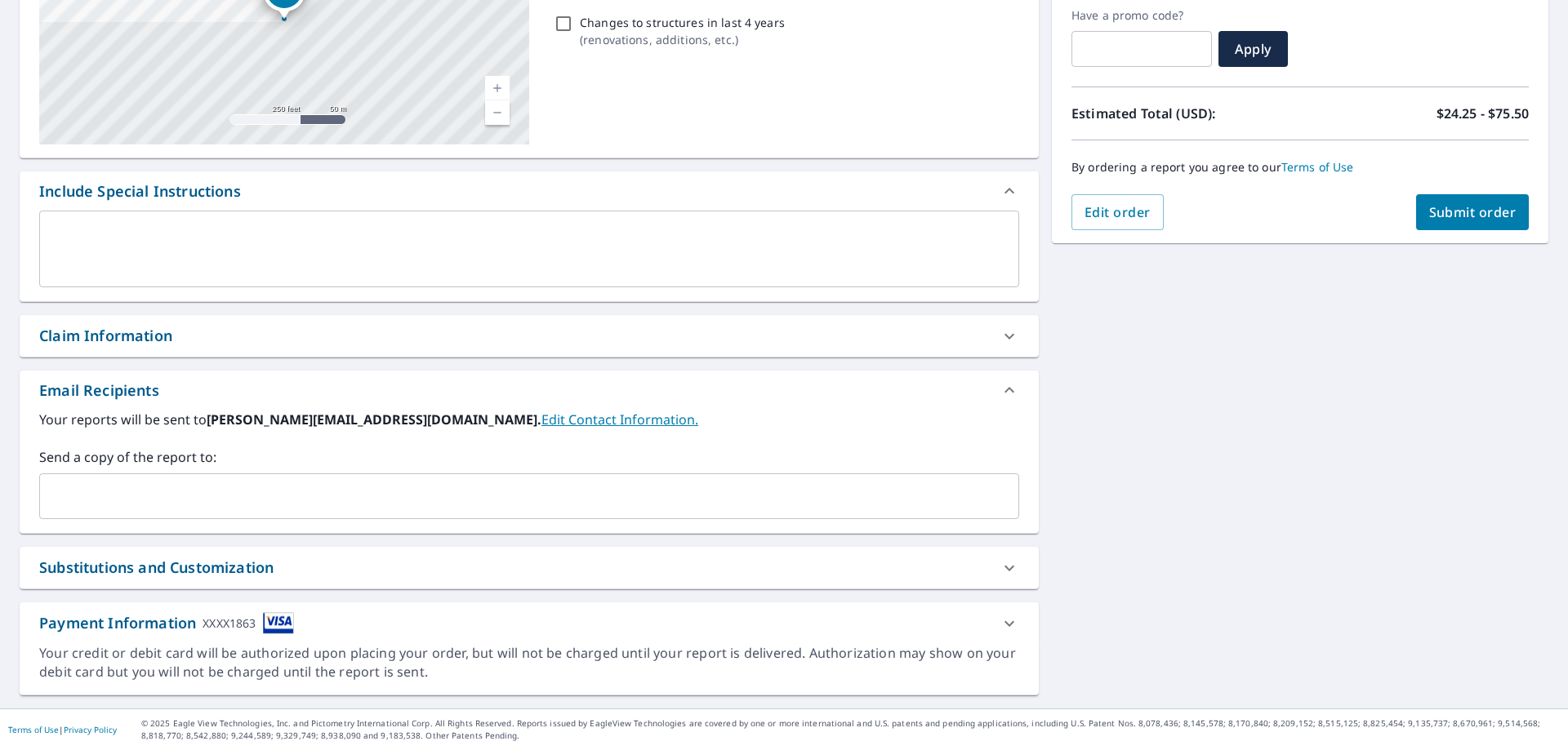
click at [120, 336] on div "Claim Information" at bounding box center [106, 336] width 133 height 22
checkbox input "true"
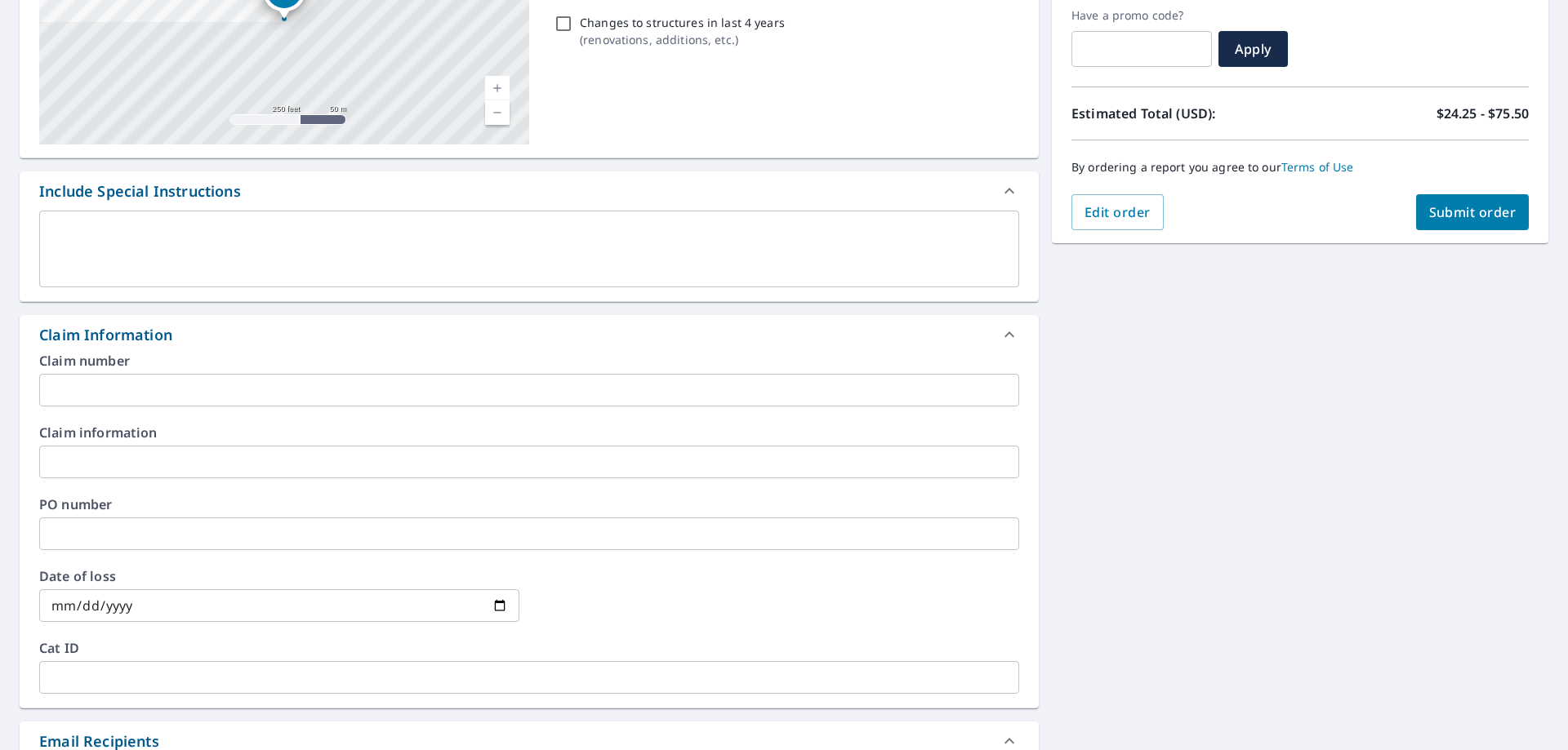
click at [90, 471] on input "text" at bounding box center [530, 462] width 980 height 33
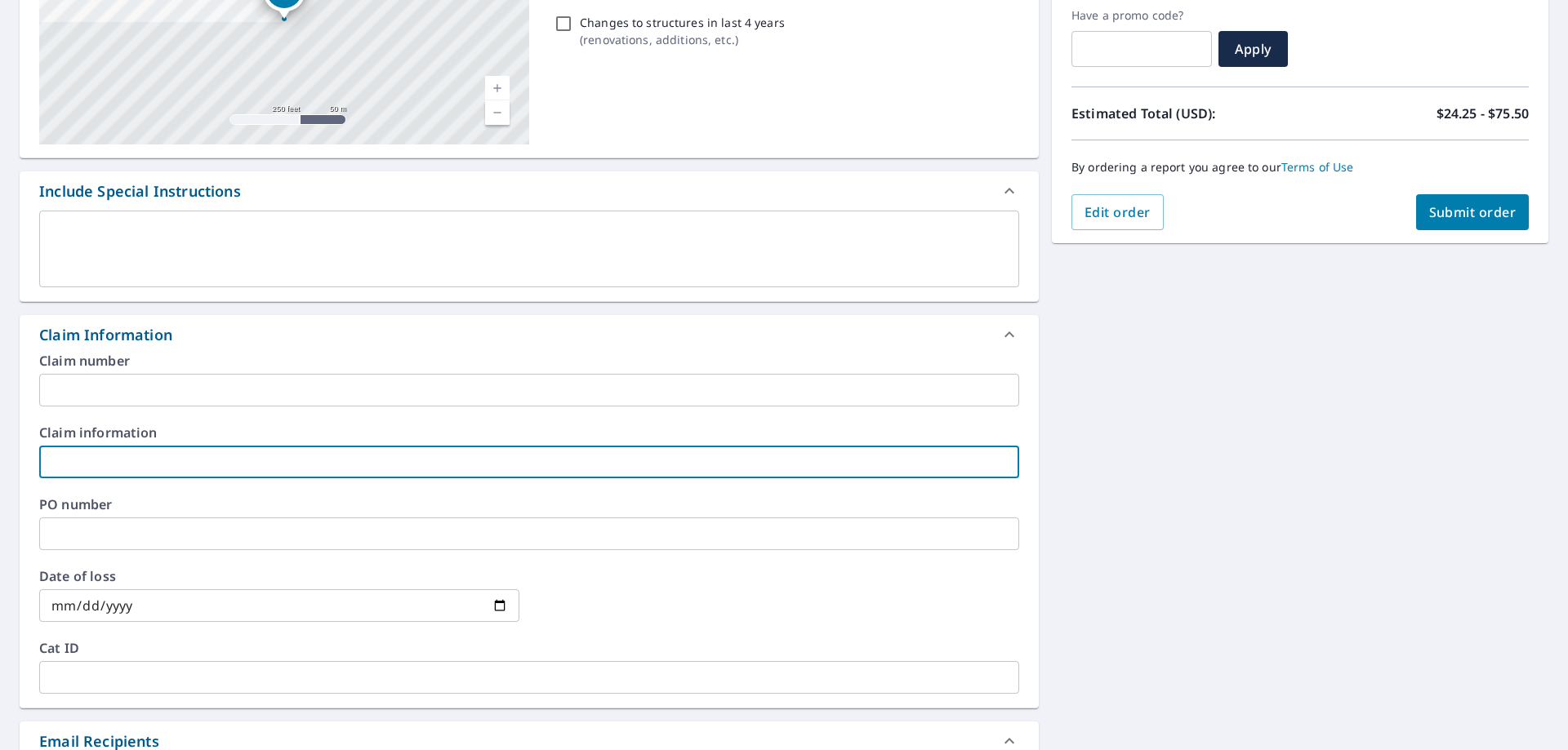
type input "J"
checkbox input "true"
type input "H"
checkbox input "true"
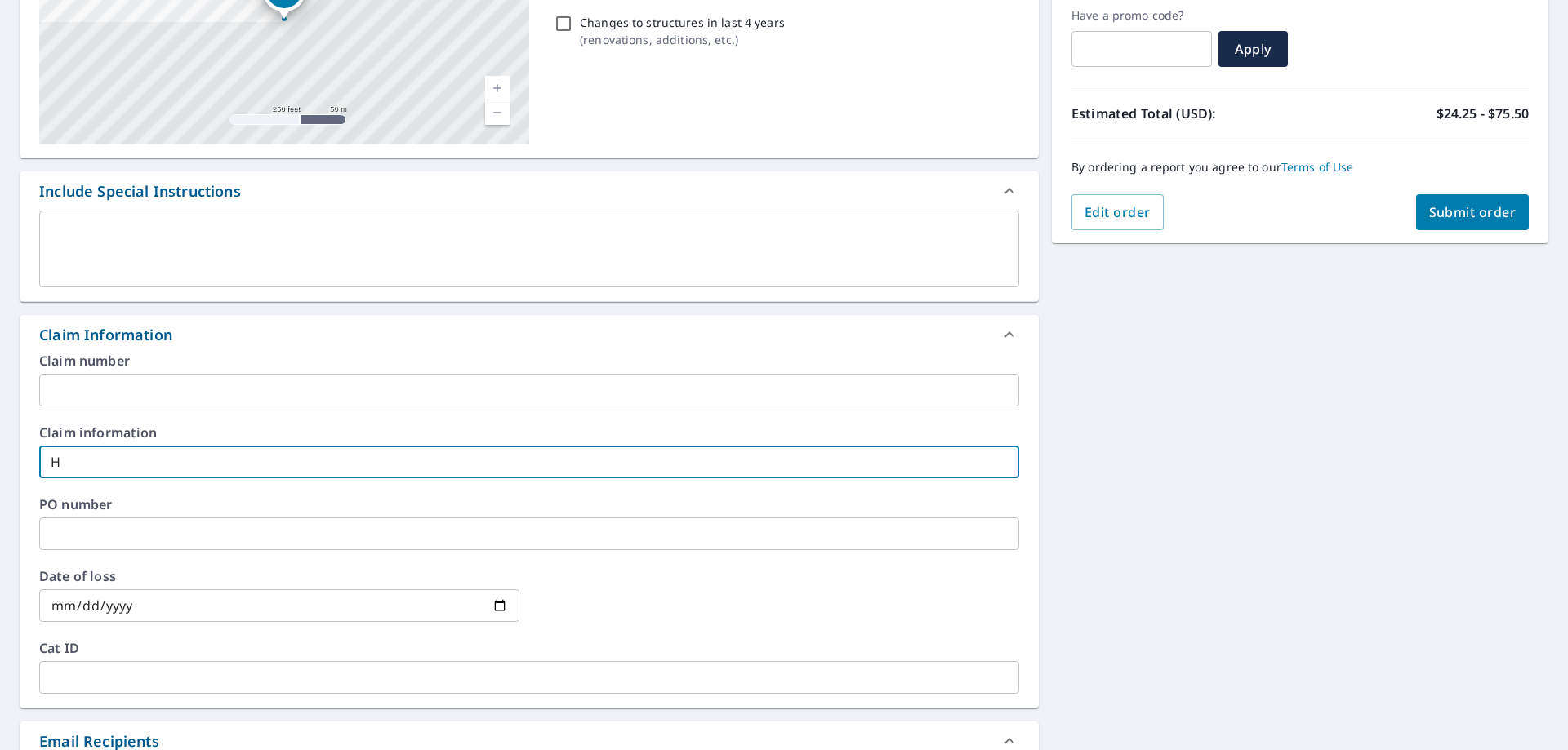
type input "Ho"
checkbox input "true"
type input "How"
checkbox input "true"
type input "Howe"
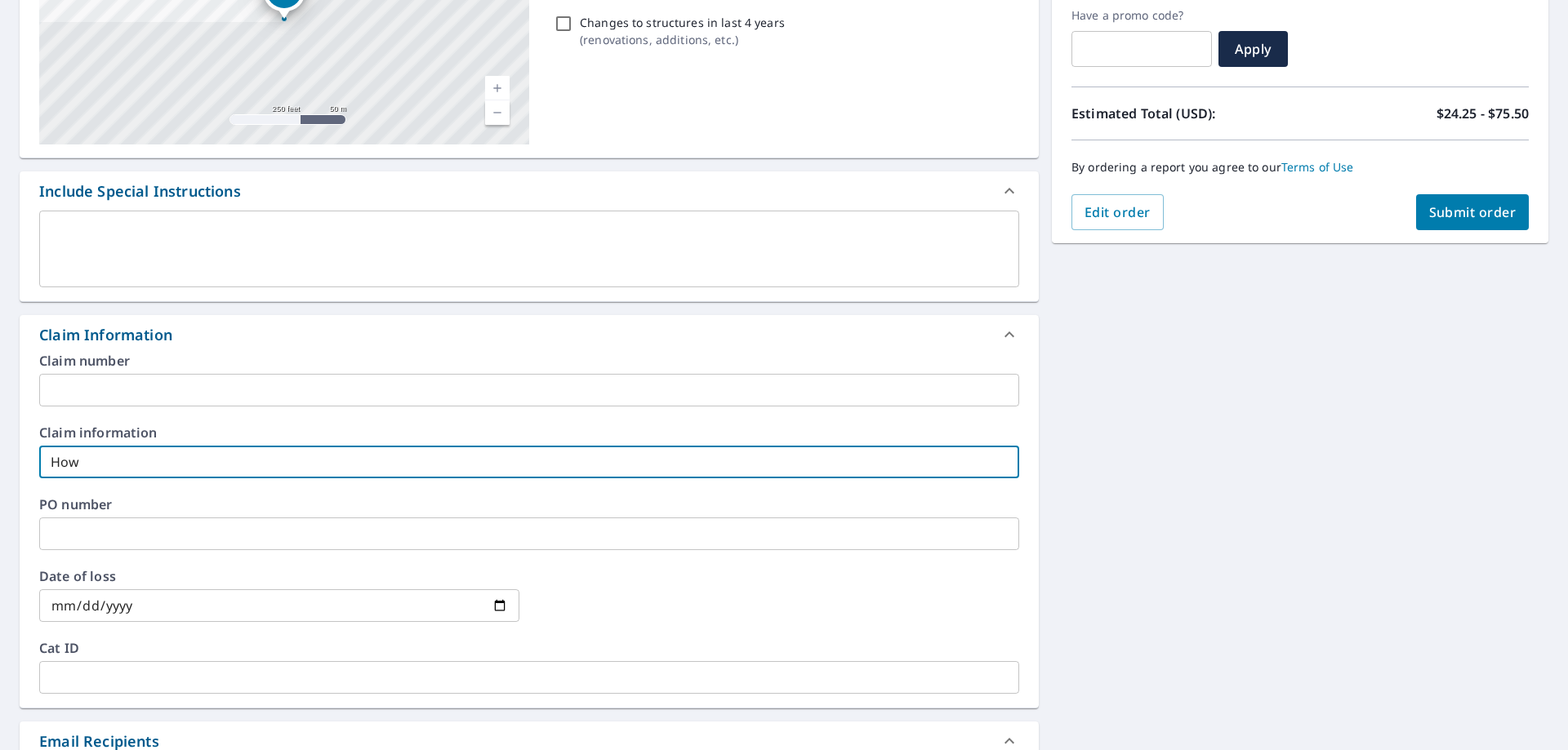
checkbox input "true"
type input "Howe3"
checkbox input "true"
type input "Howe"
checkbox input "true"
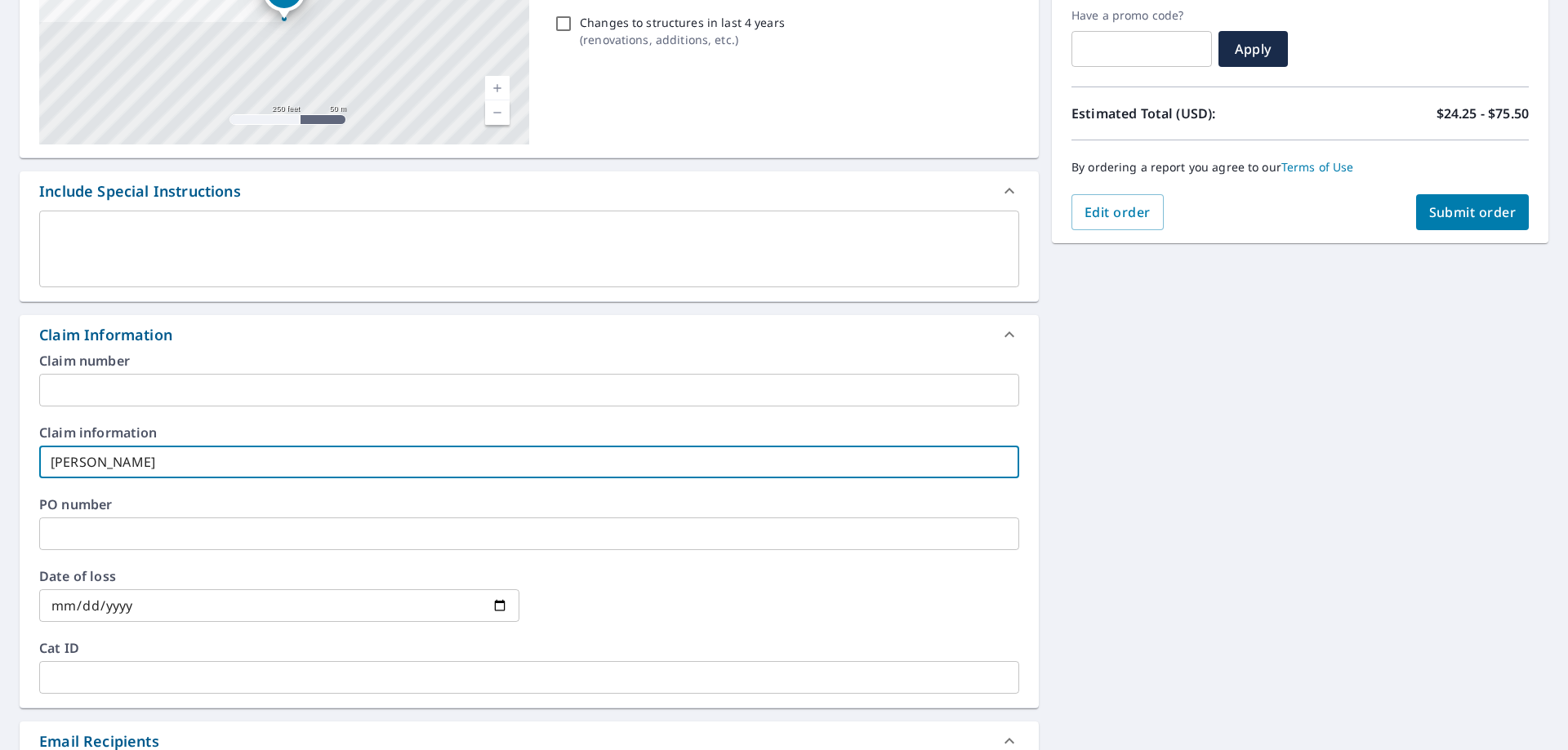
type input "How"
checkbox input "true"
type input "Ho"
checkbox input "true"
type input "H"
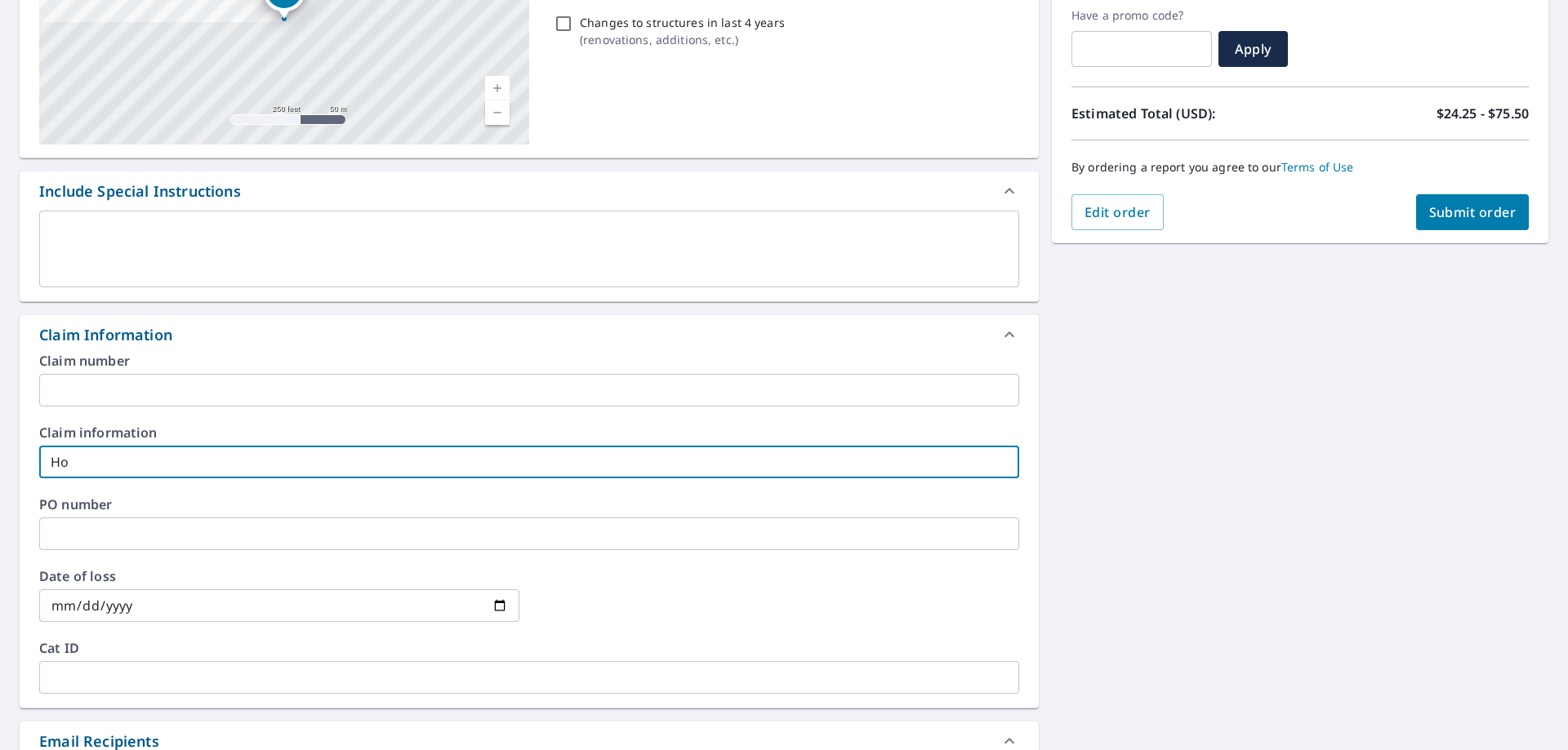
checkbox input "true"
type input "o"
checkbox input "true"
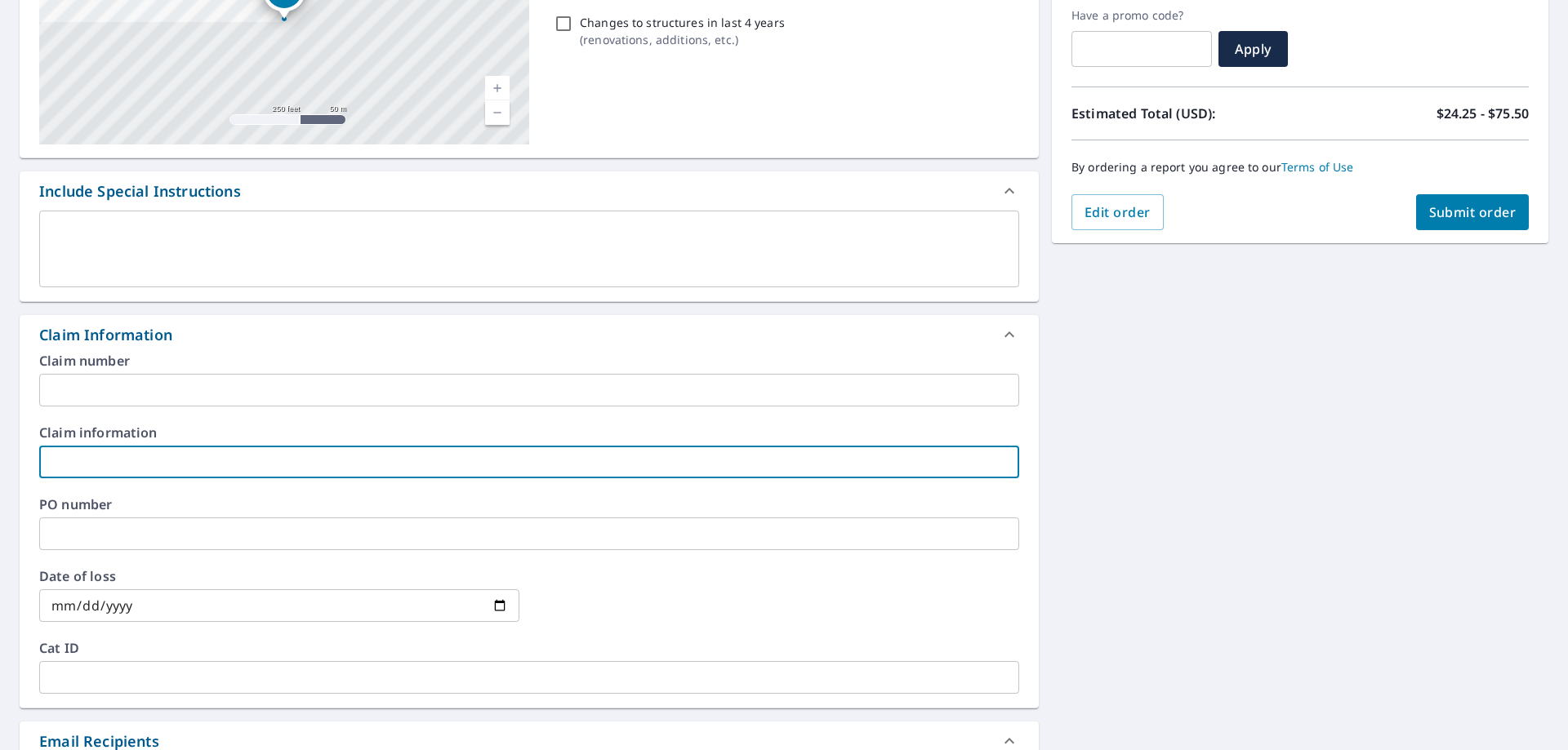
type input "H"
checkbox input "true"
type input "Ho"
checkbox input "true"
type input "How"
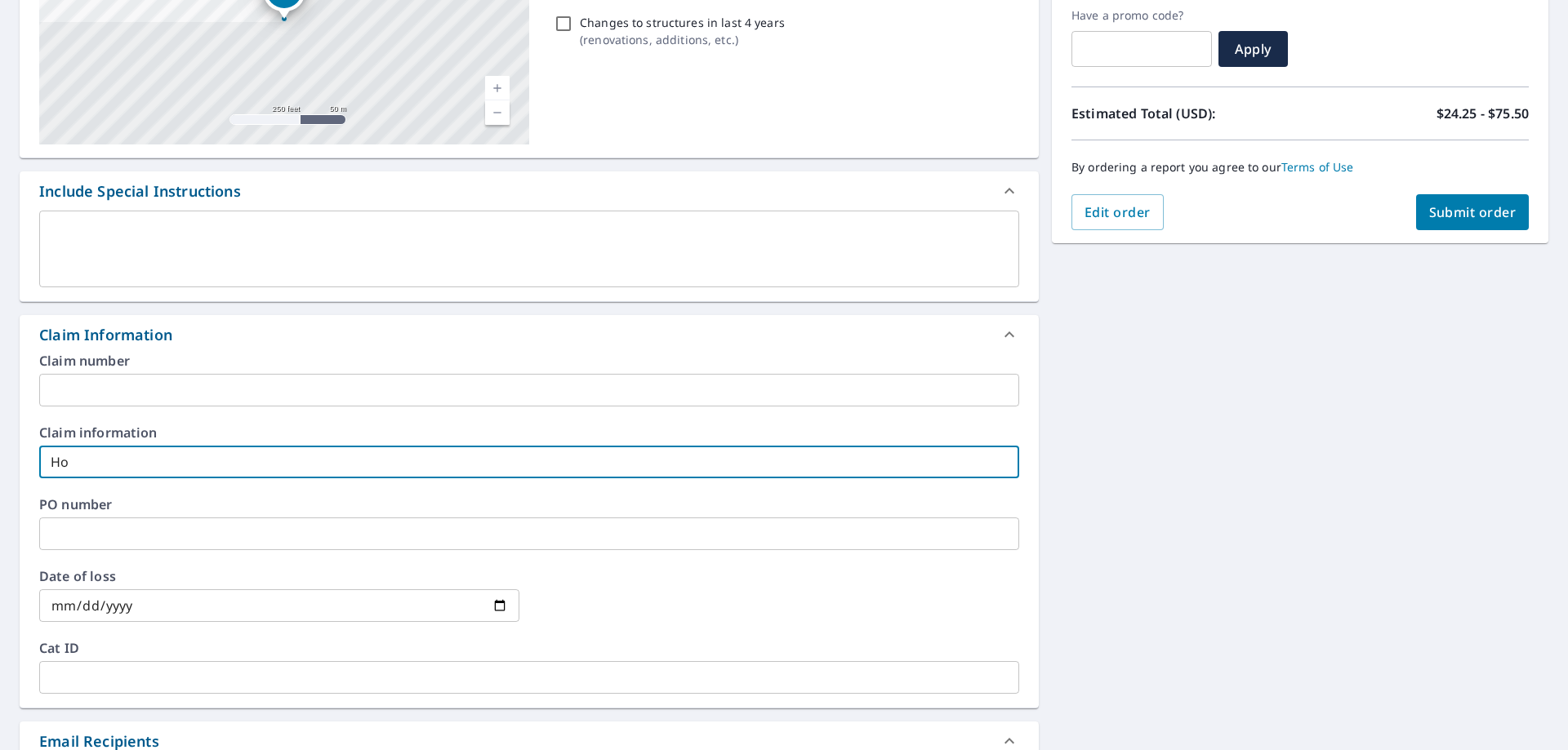
checkbox input "true"
type input "Howe"
checkbox input "true"
type input "Hower"
checkbox input "true"
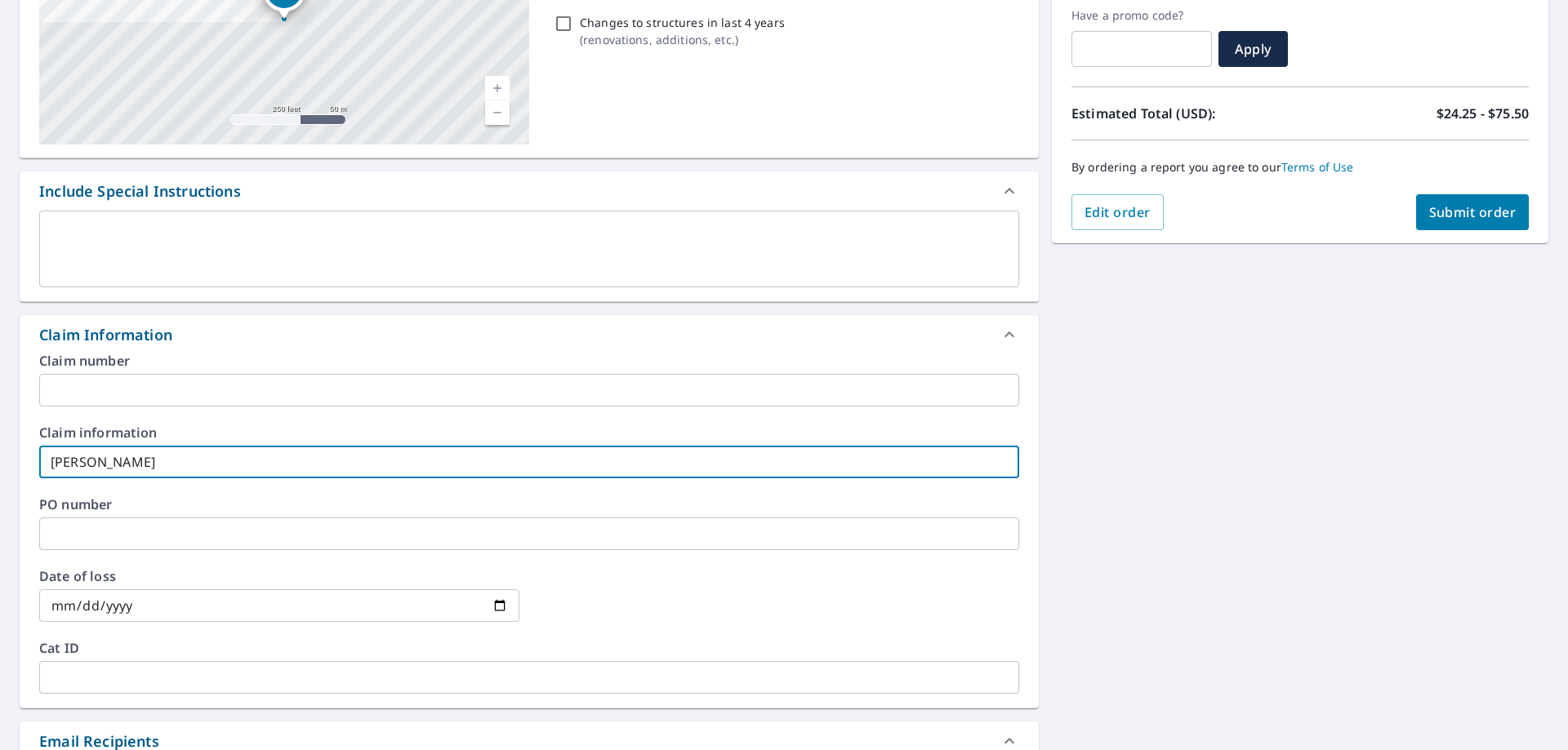
type input "Hower,"
checkbox input "true"
type input "Hower,"
checkbox input "true"
type input "Hower, J"
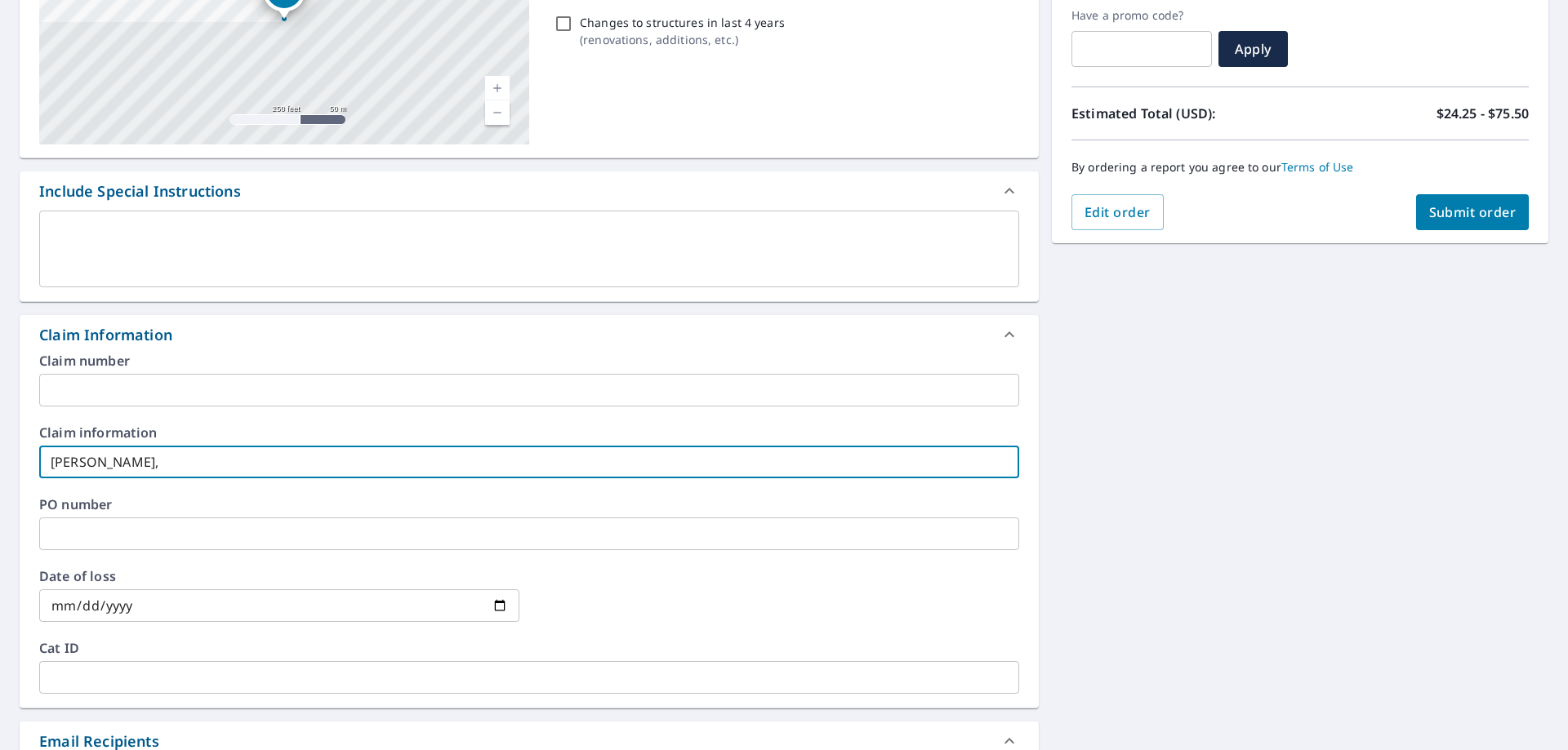
checkbox input "true"
type input "Hower, Je"
checkbox input "true"
type input "Hower, Jer"
checkbox input "true"
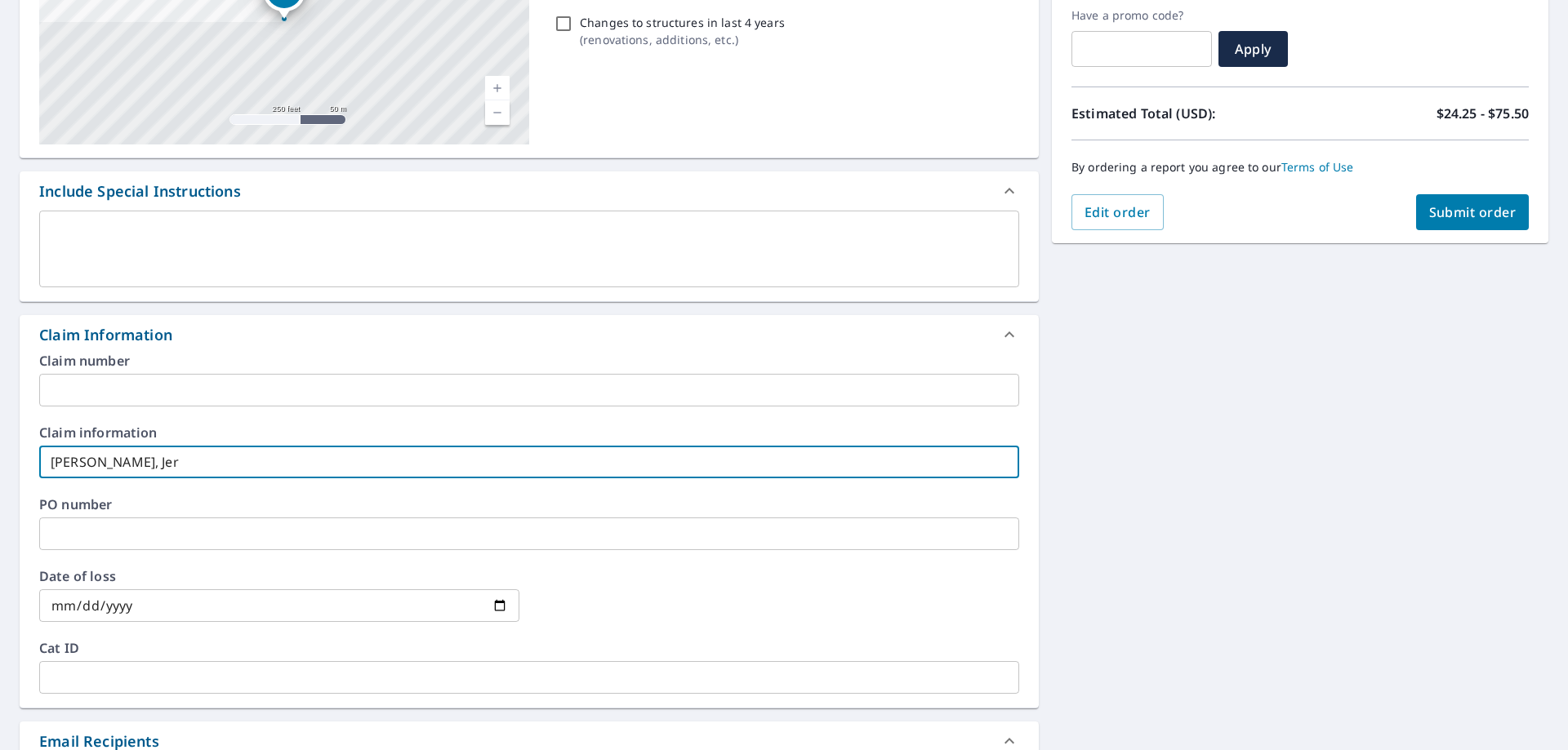
type input "Hower, Jerr"
checkbox input "true"
type input "Hower, Jerry"
checkbox input "true"
type input "Hower, Jerry"
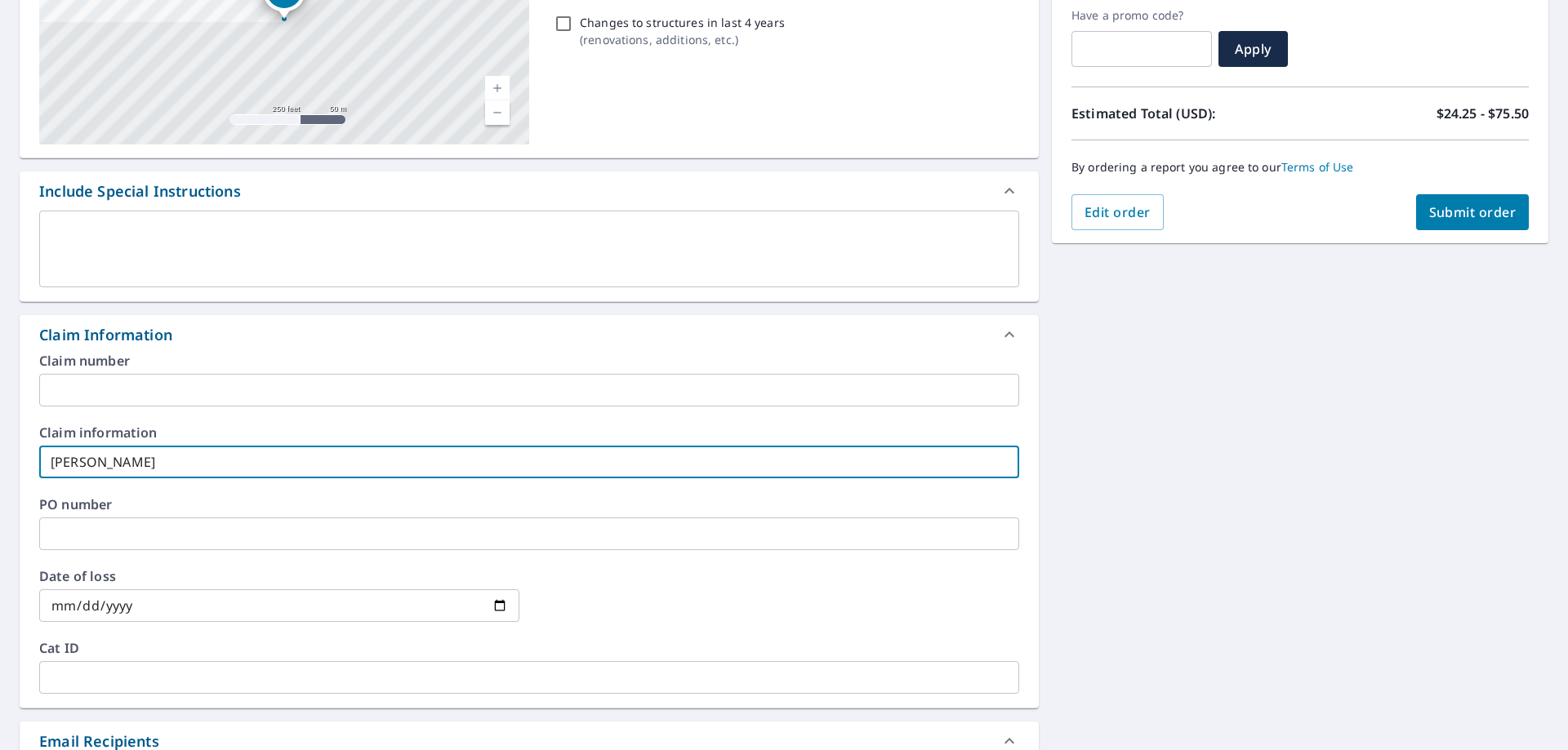
click at [1403, 219] on div "Edit order Submit order" at bounding box center [1300, 213] width 457 height 36
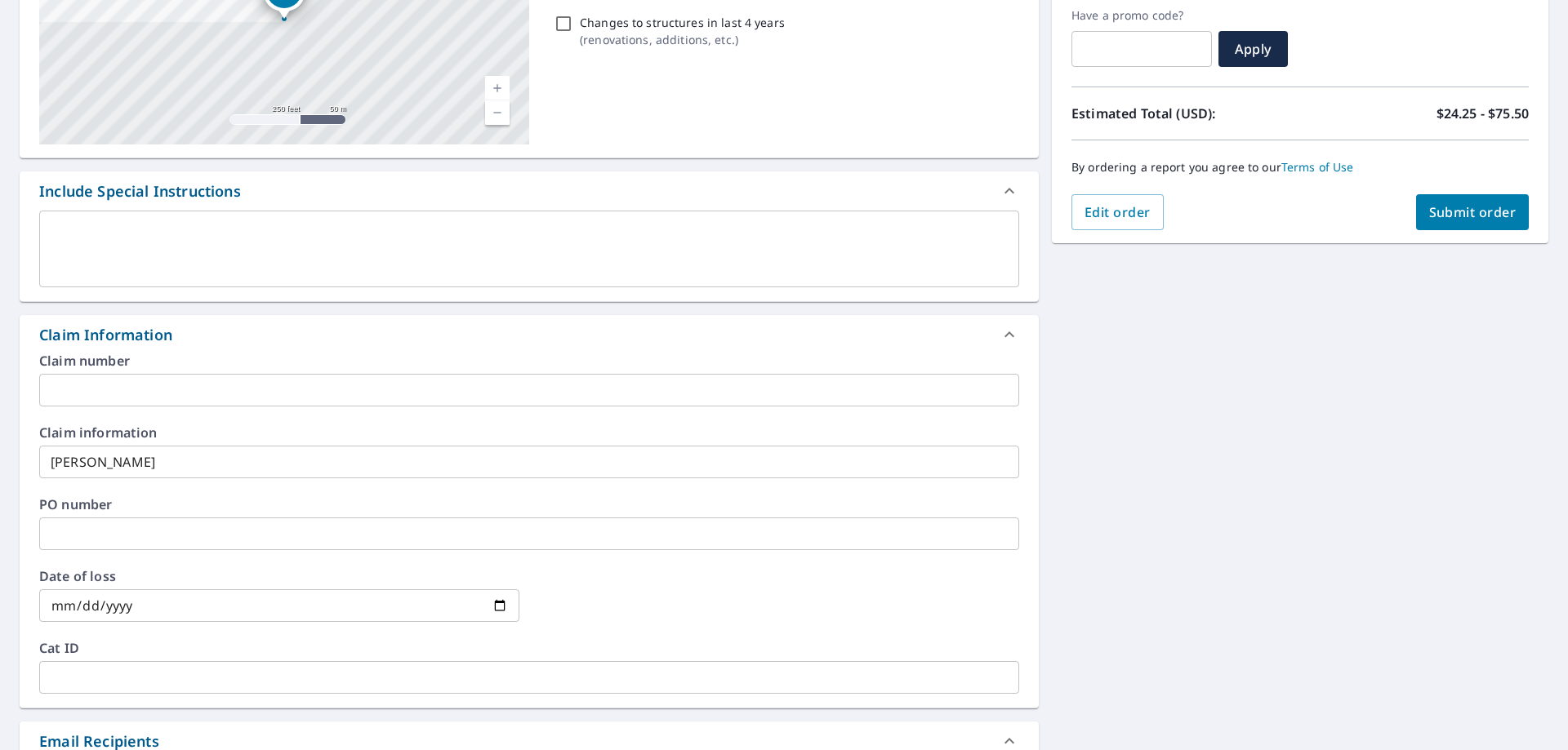
click at [1479, 205] on span "Submit order" at bounding box center [1473, 213] width 87 height 18
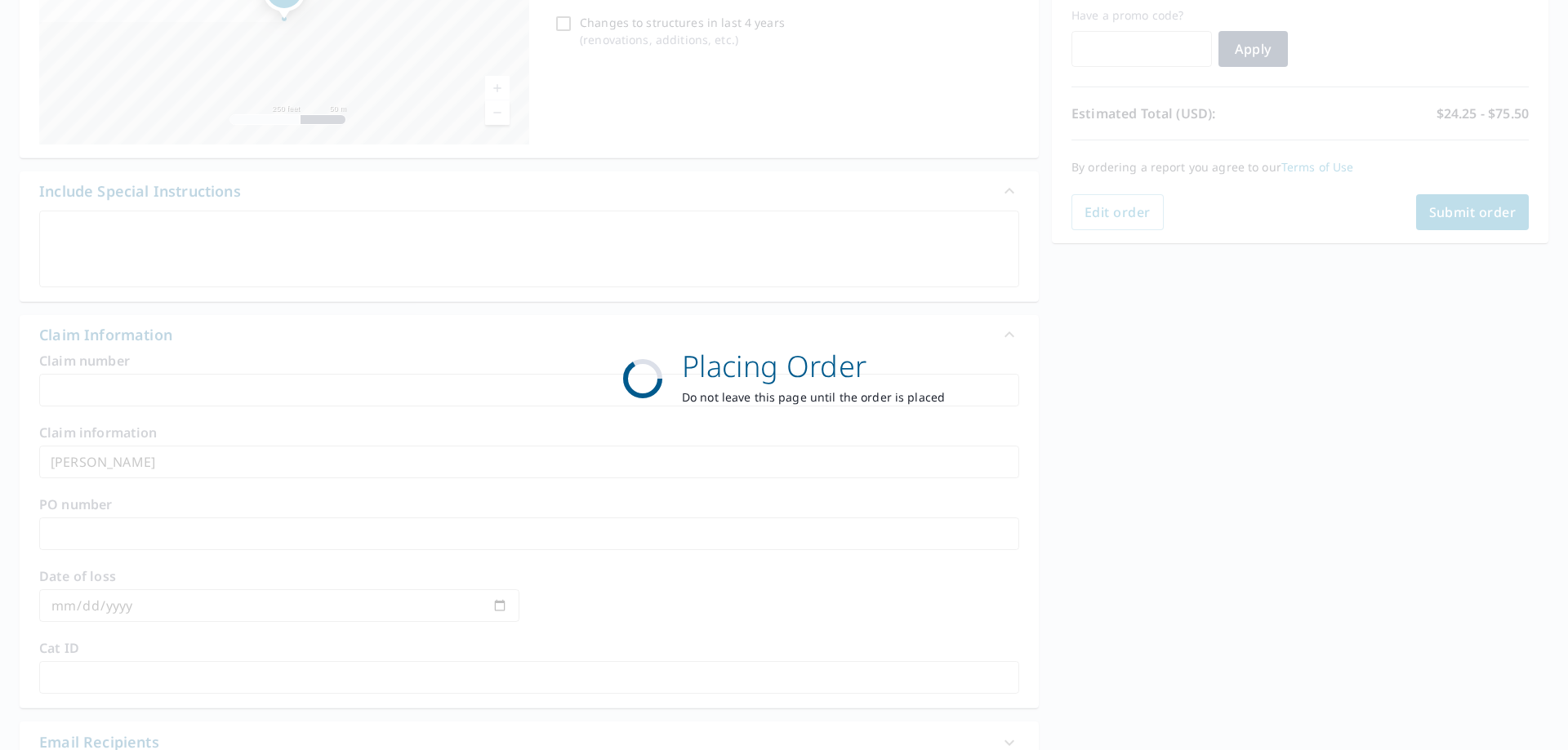
checkbox input "true"
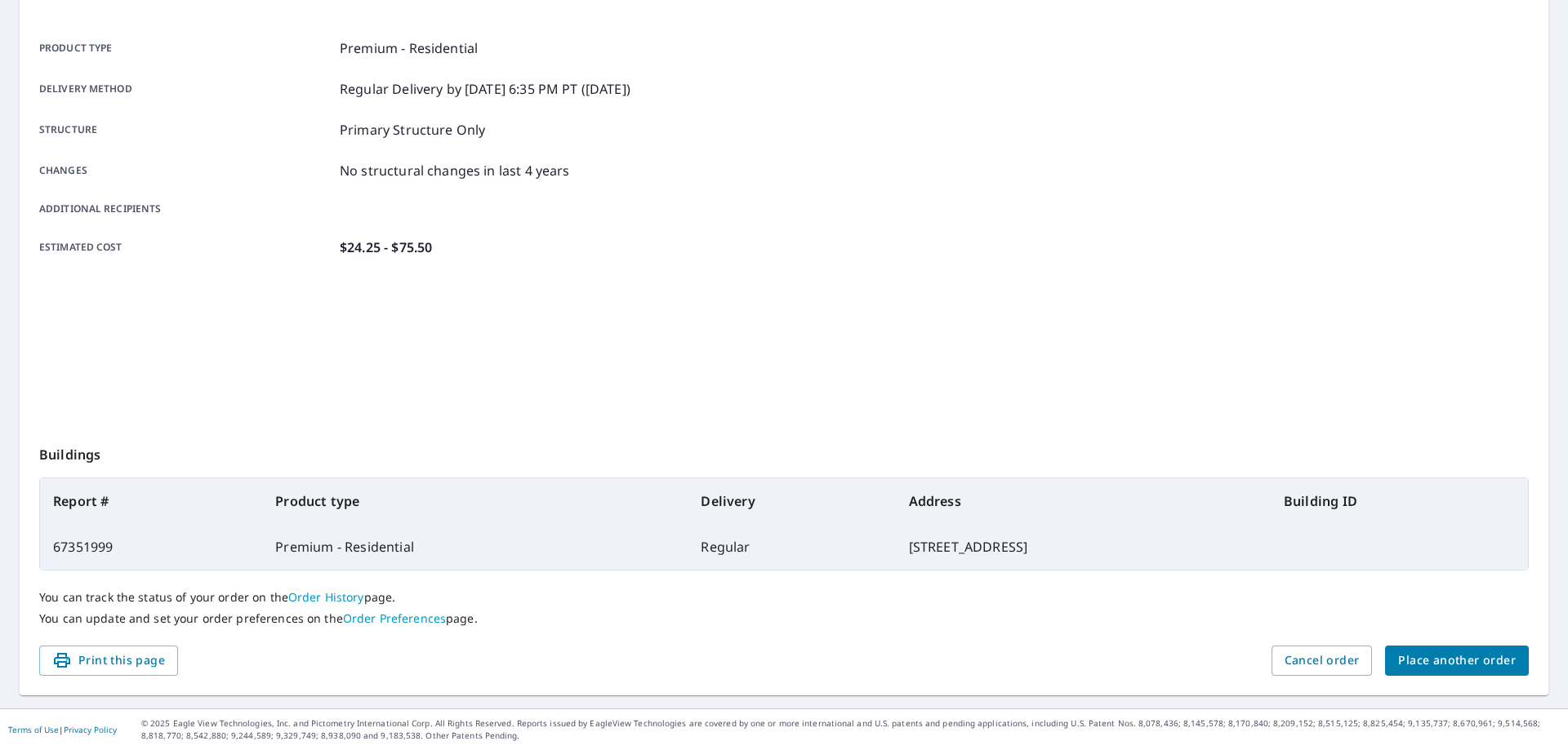
scroll to position [211, 0]
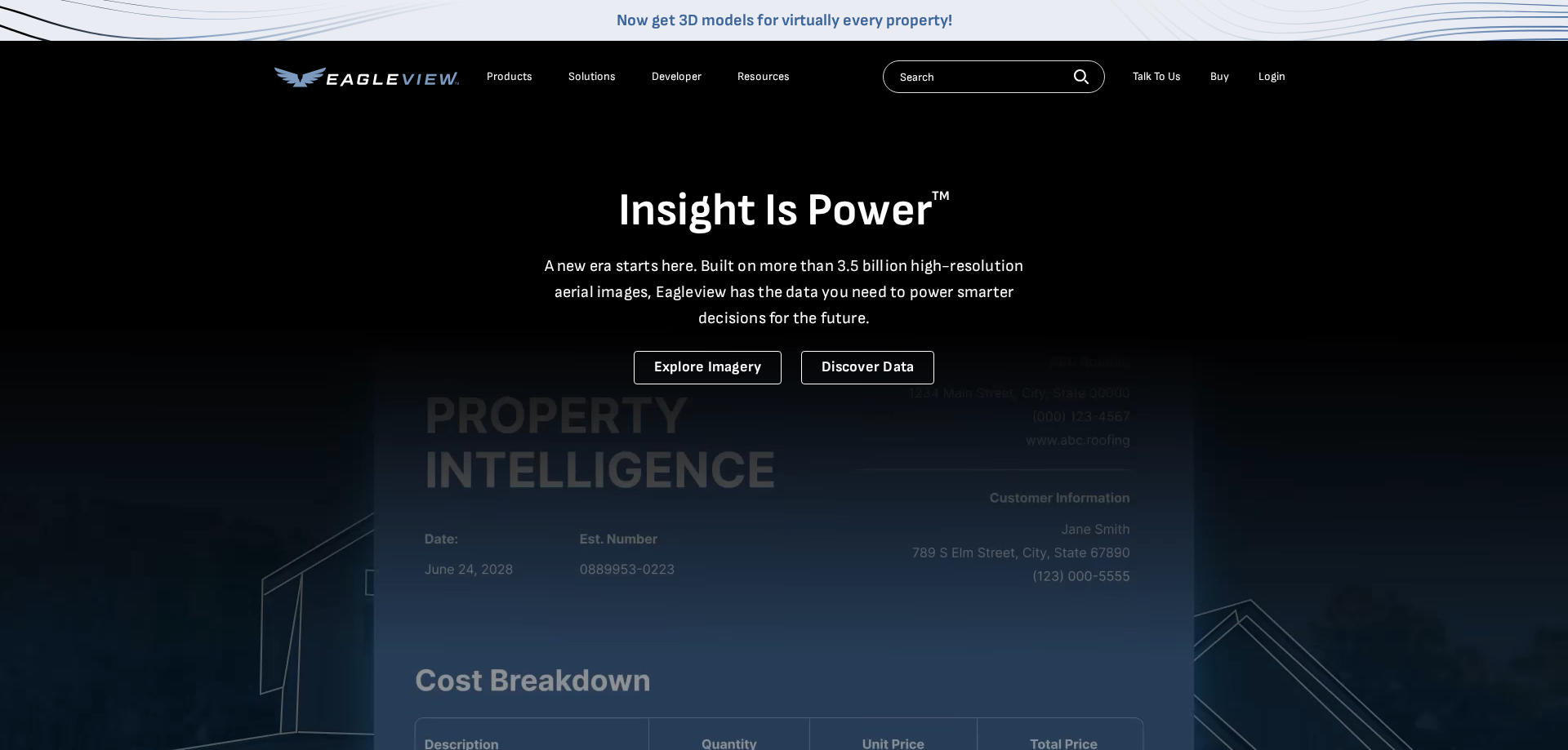
click at [1286, 85] on li "Login" at bounding box center [1272, 77] width 44 height 25
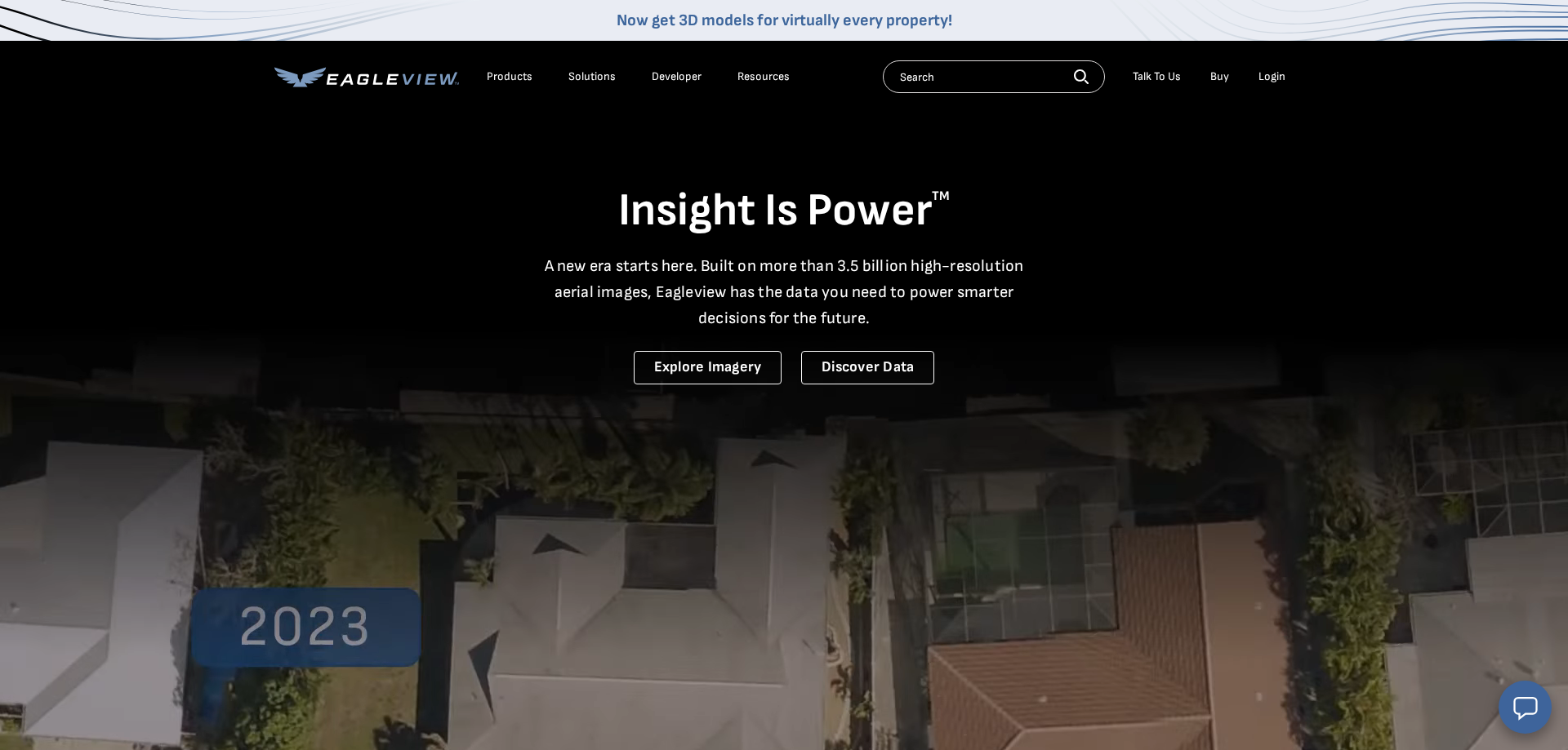
click at [1276, 80] on div "Login" at bounding box center [1272, 77] width 27 height 15
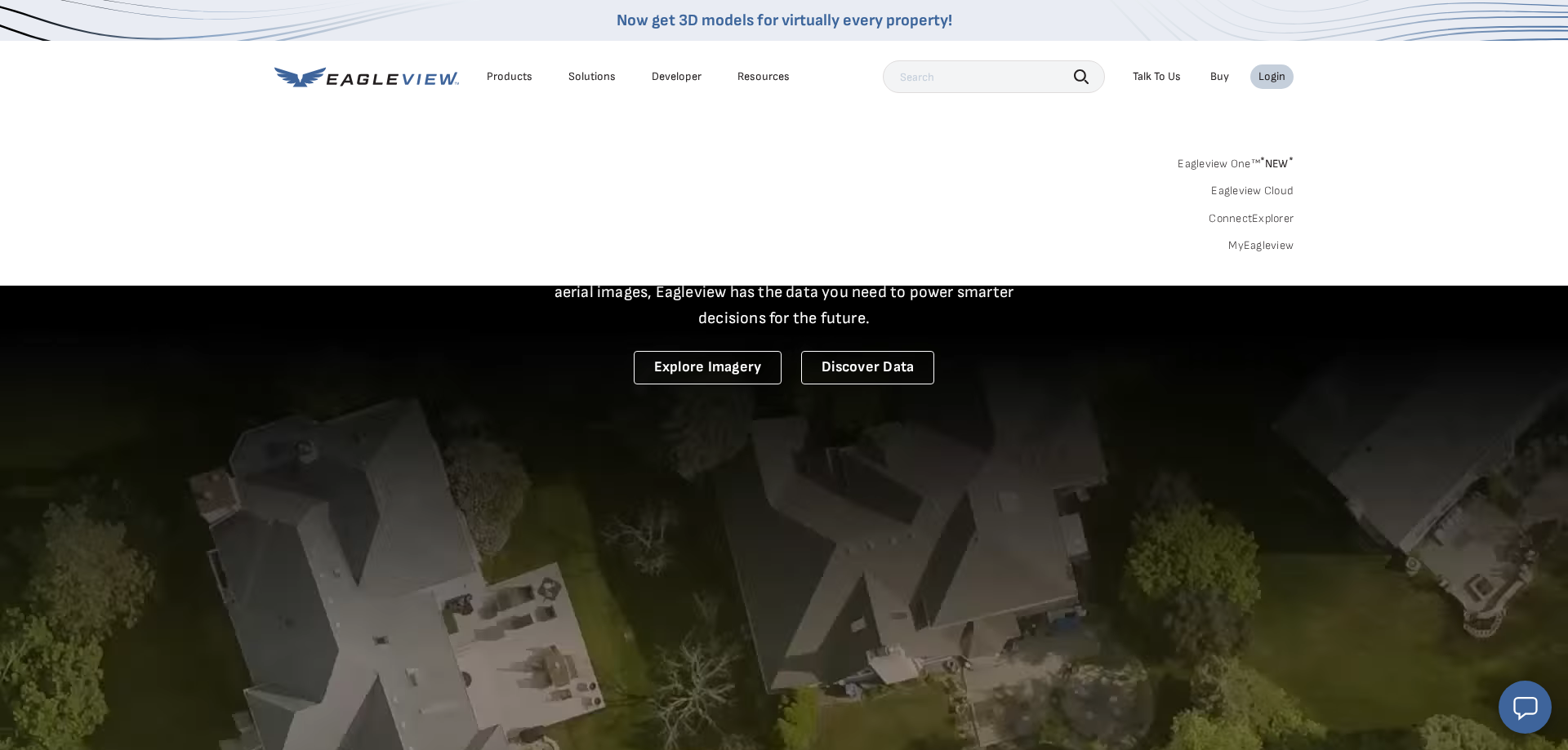
click at [1245, 248] on link "MyEagleview" at bounding box center [1261, 245] width 66 height 15
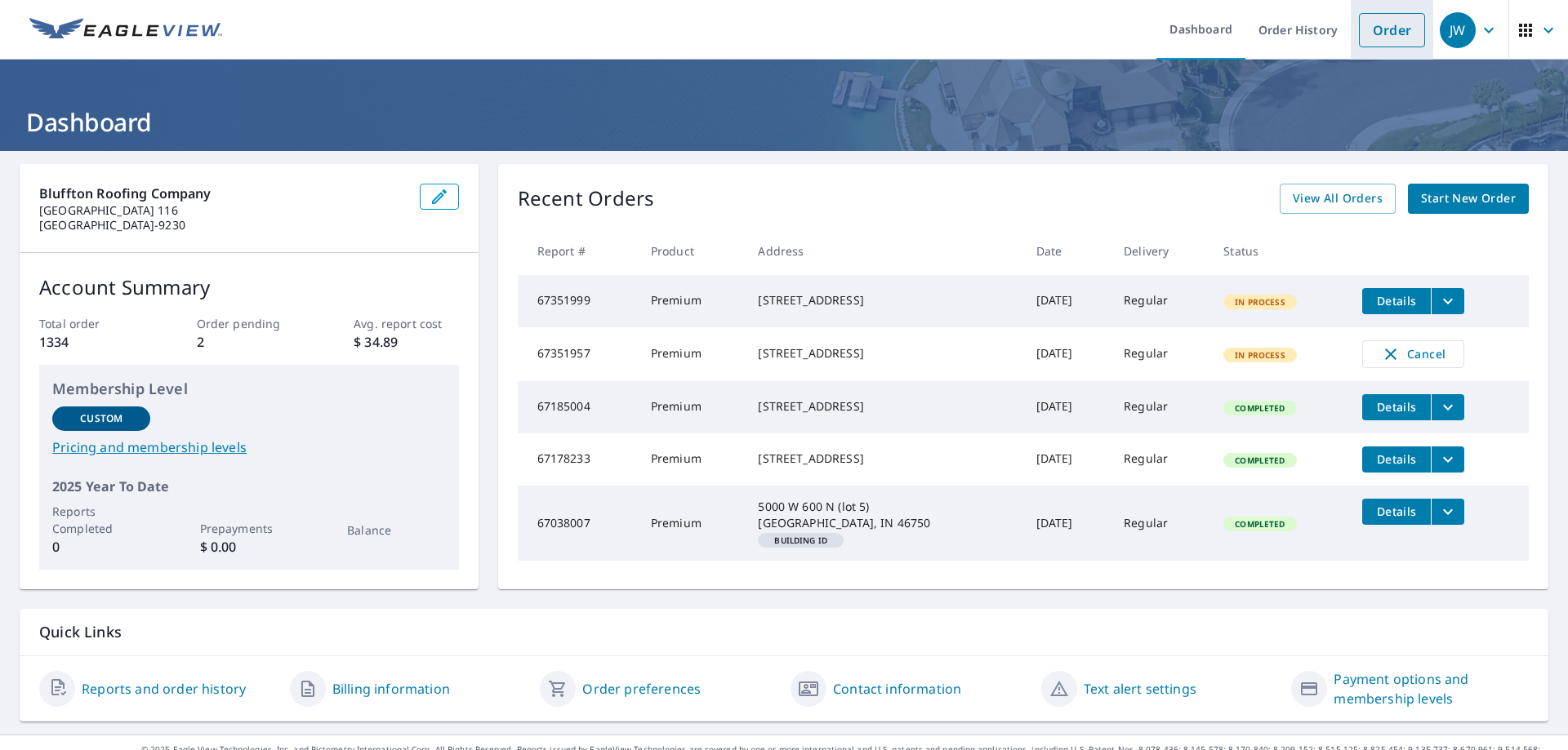
click at [1399, 34] on link "Order" at bounding box center [1391, 30] width 66 height 34
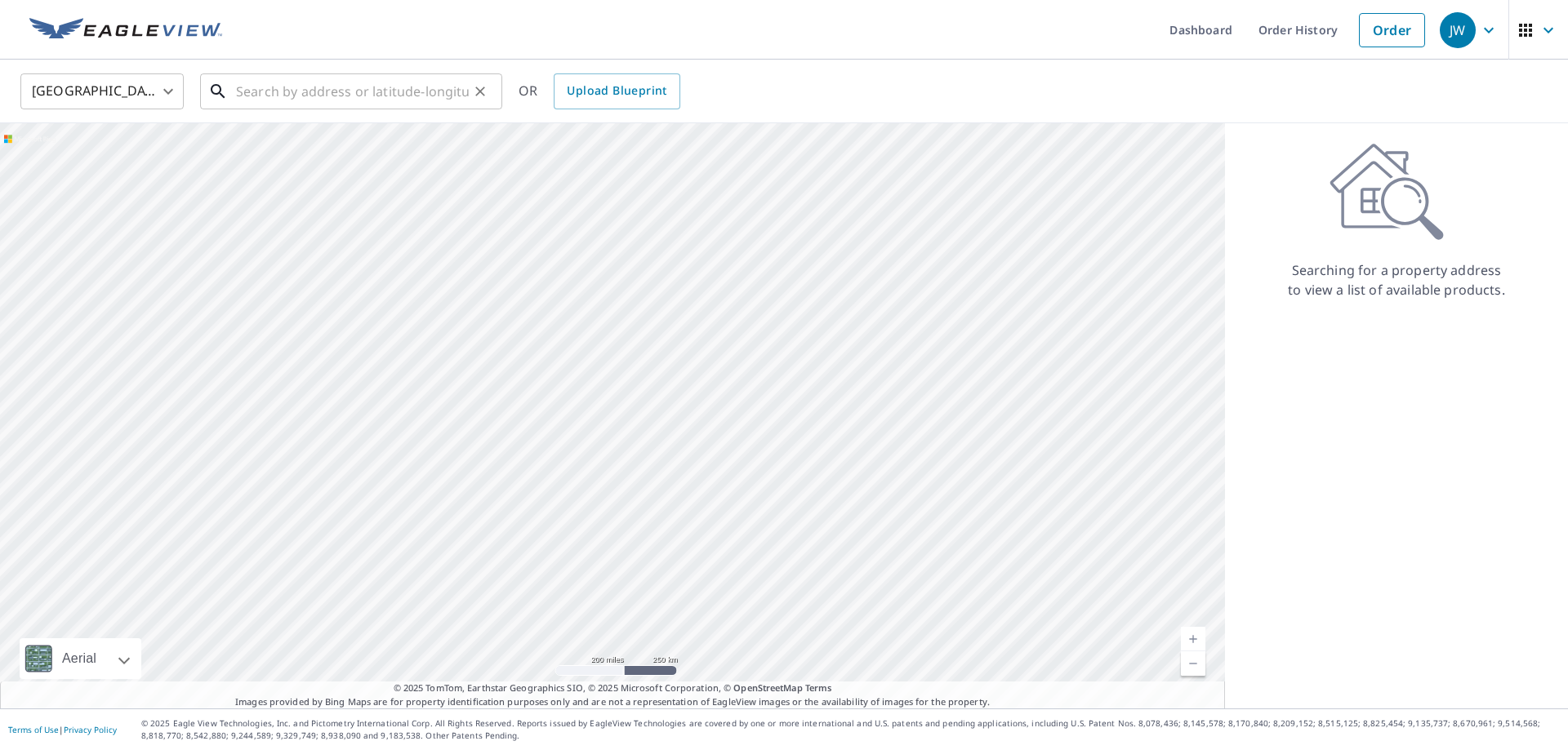
click at [355, 83] on input "text" at bounding box center [352, 92] width 233 height 46
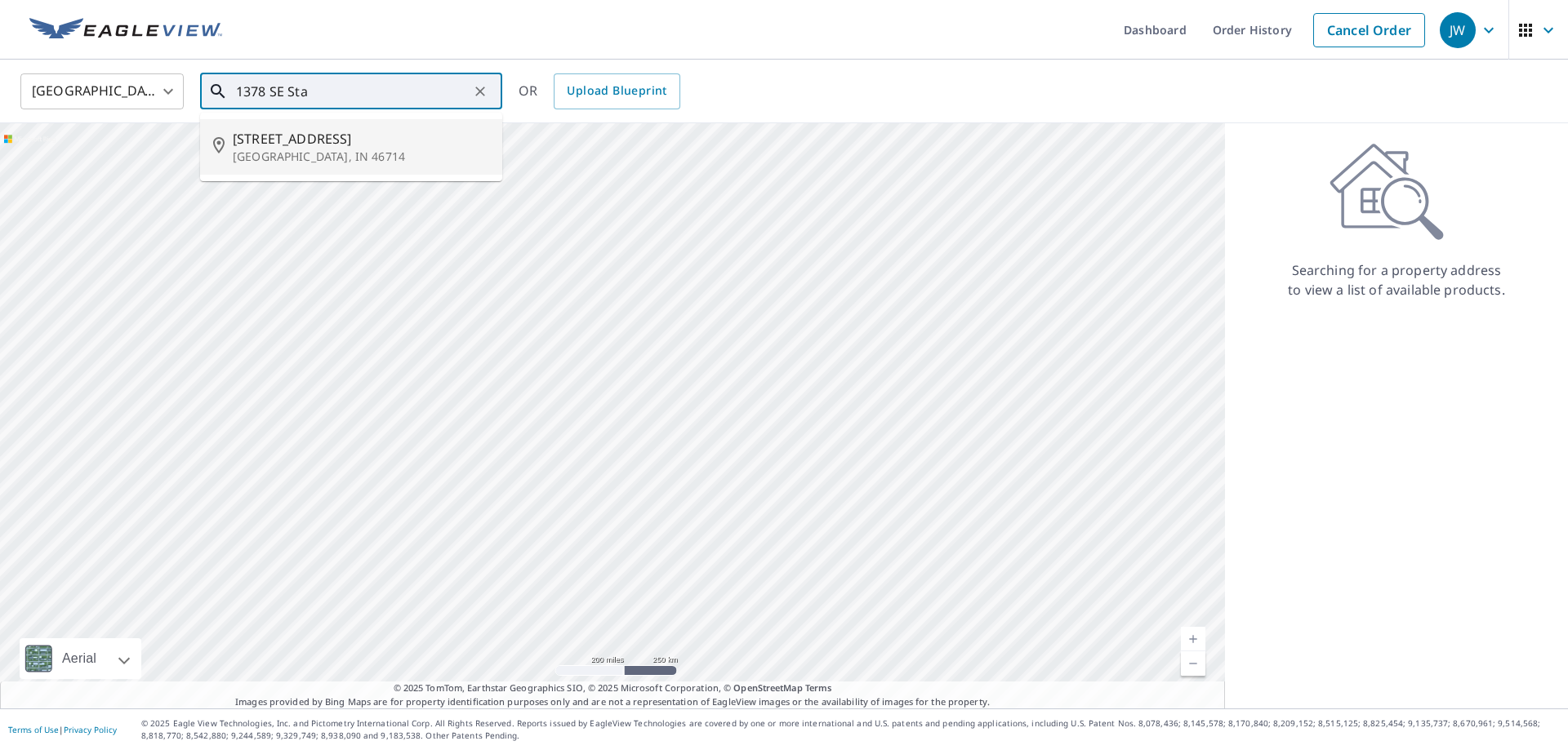
click at [289, 145] on span "1378 Se State Road 116" at bounding box center [361, 139] width 256 height 20
type input "1378 Se State Road 116 Bluffton, IN 46714"
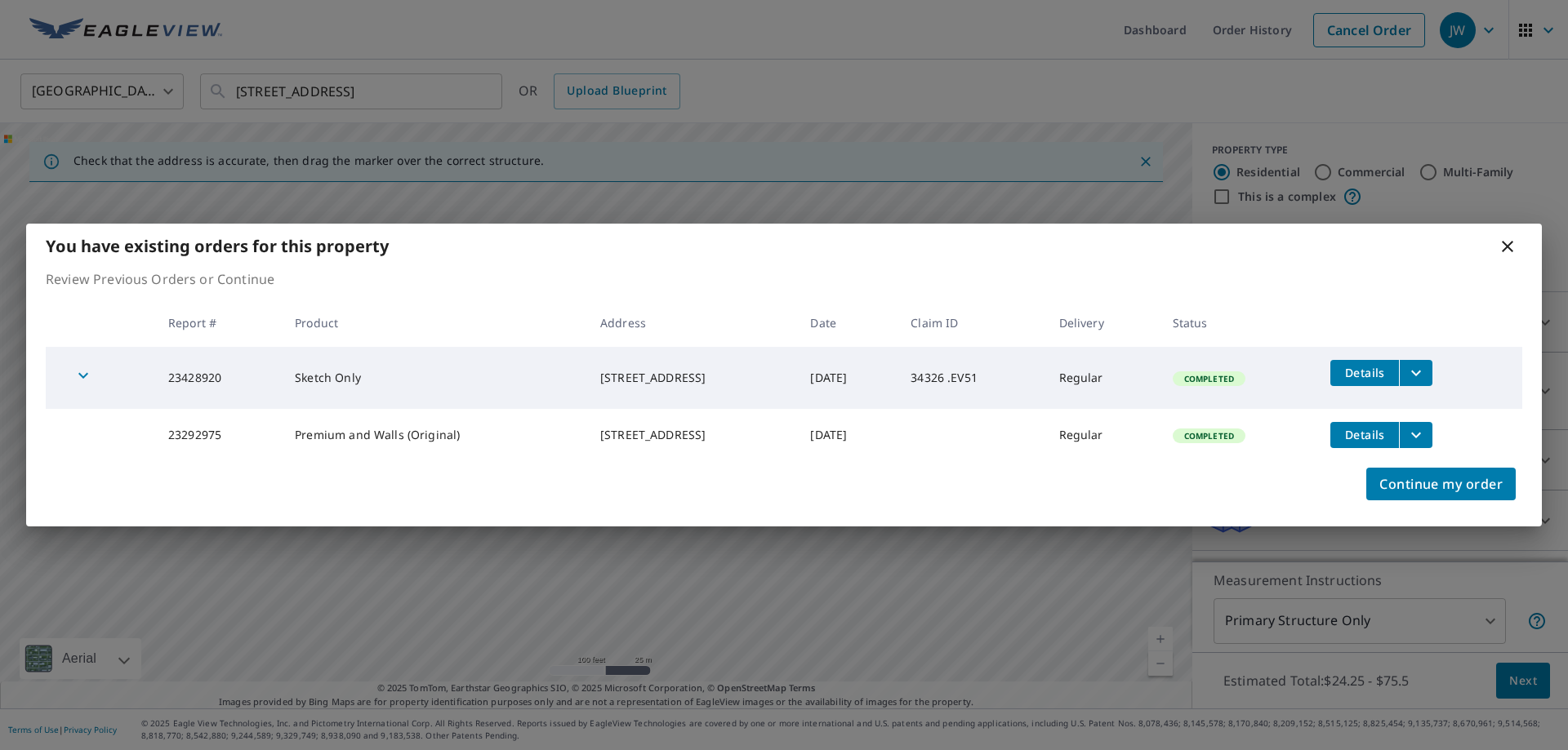
click at [1508, 243] on icon at bounding box center [1507, 246] width 11 height 11
